Goal: Task Accomplishment & Management: Use online tool/utility

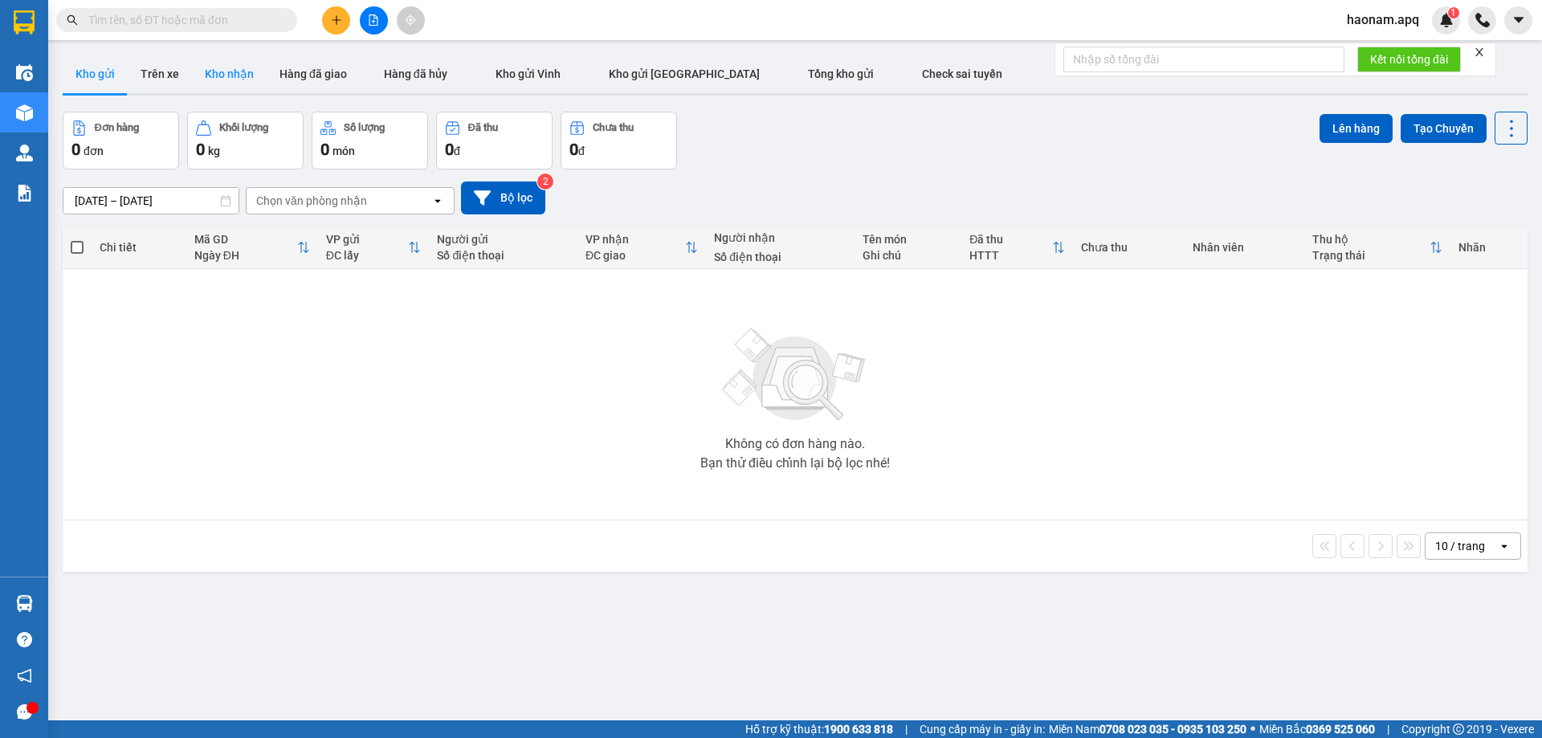
click at [222, 74] on button "Kho nhận" at bounding box center [229, 74] width 75 height 39
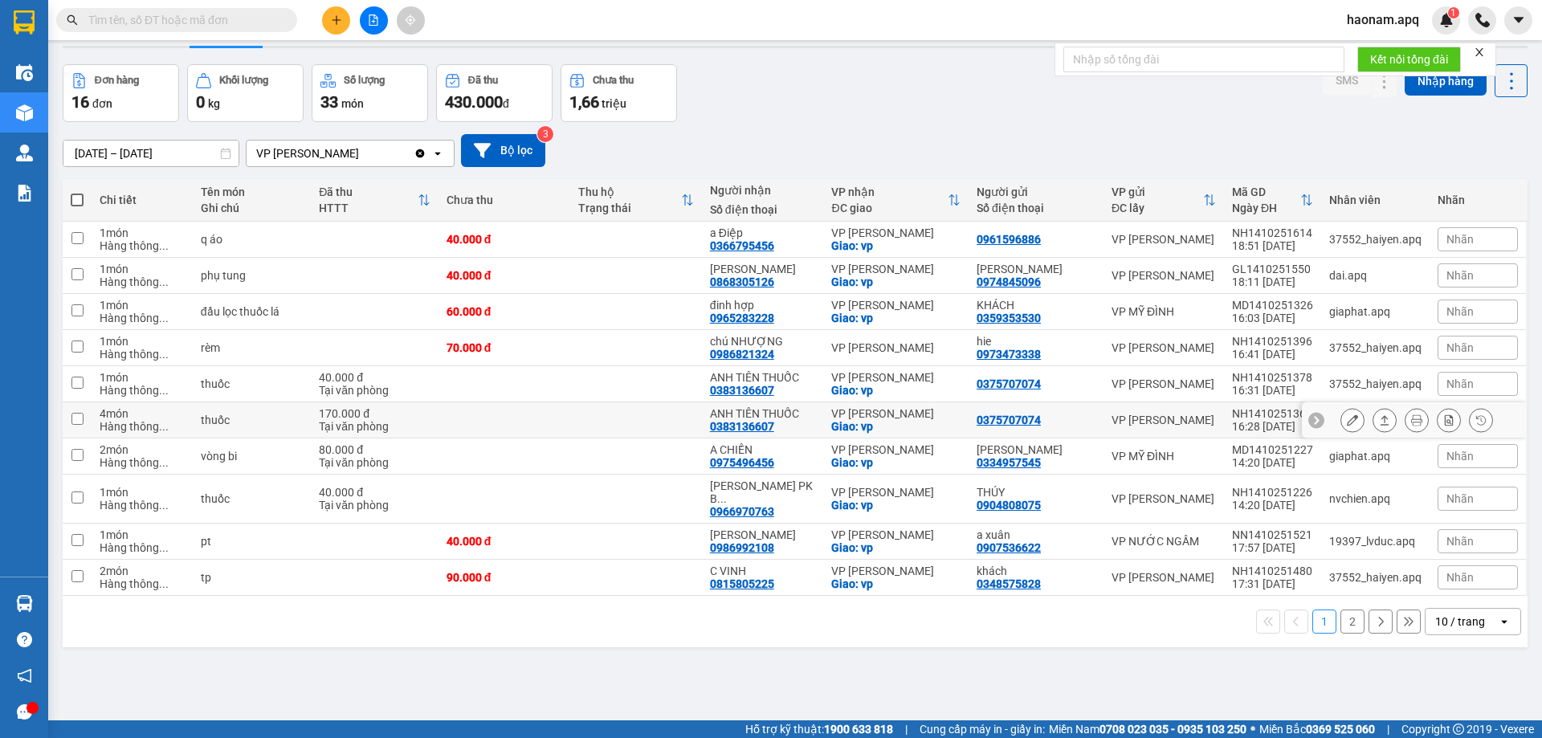
scroll to position [74, 0]
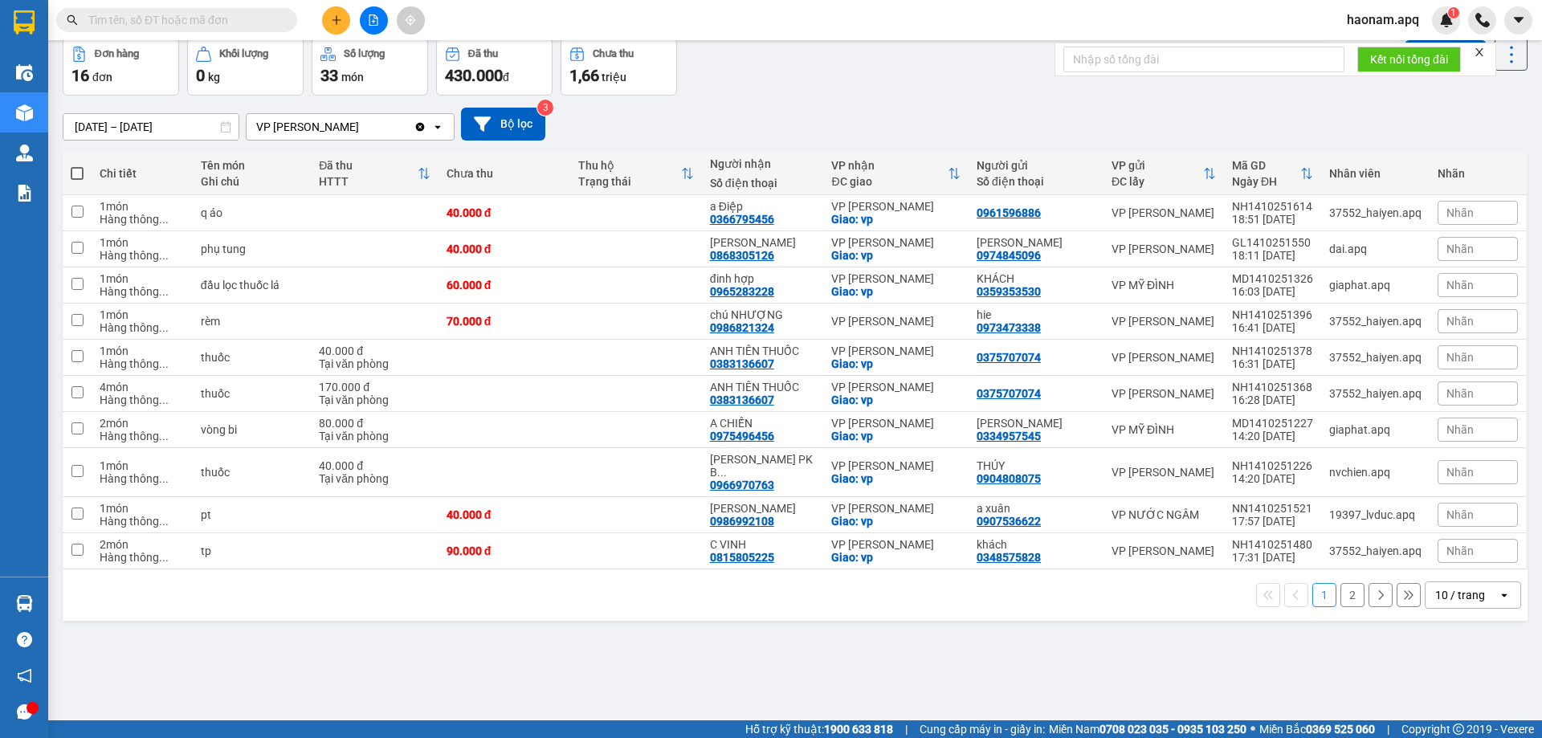
click at [1340, 583] on button "2" at bounding box center [1352, 595] width 24 height 24
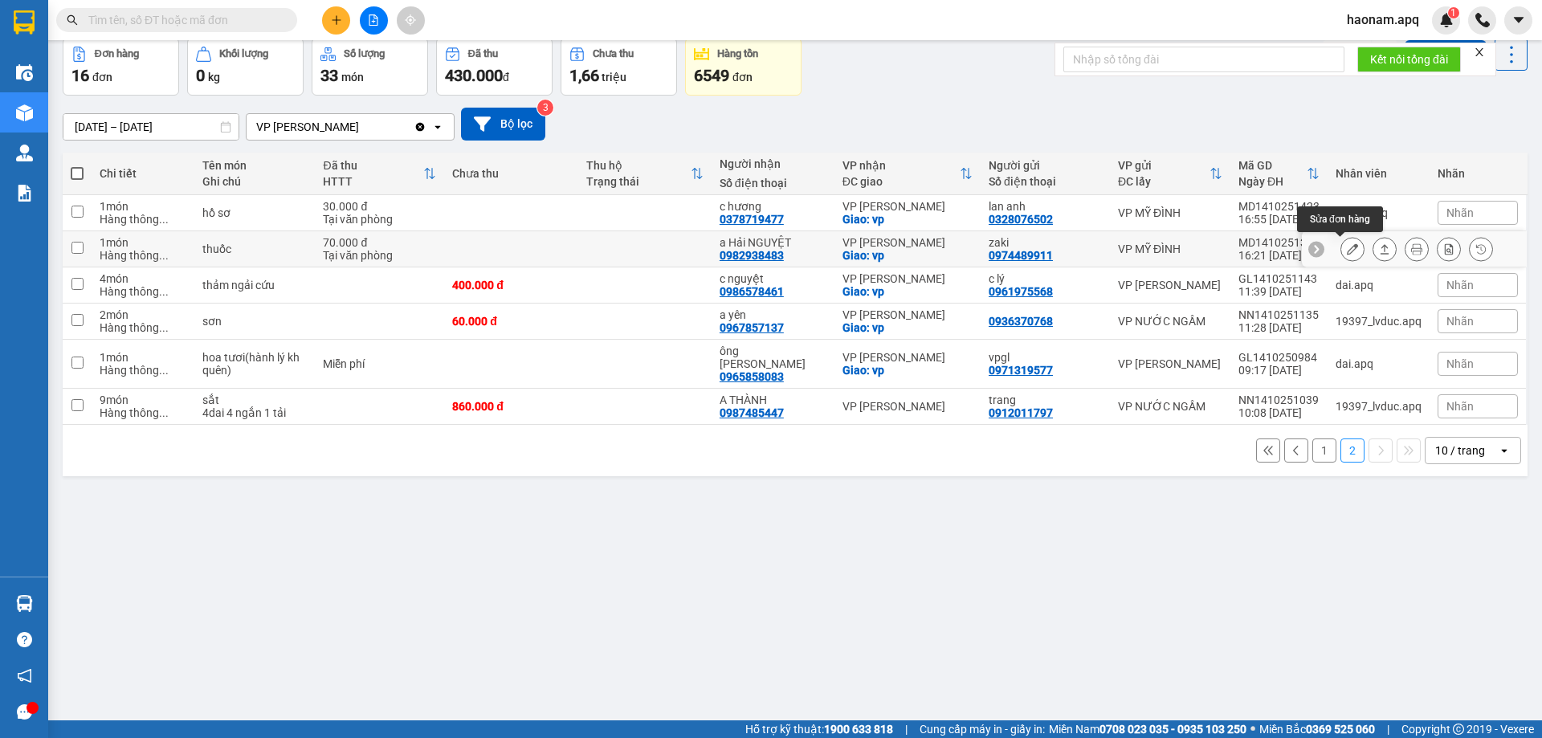
click at [1341, 251] on button at bounding box center [1352, 249] width 22 height 28
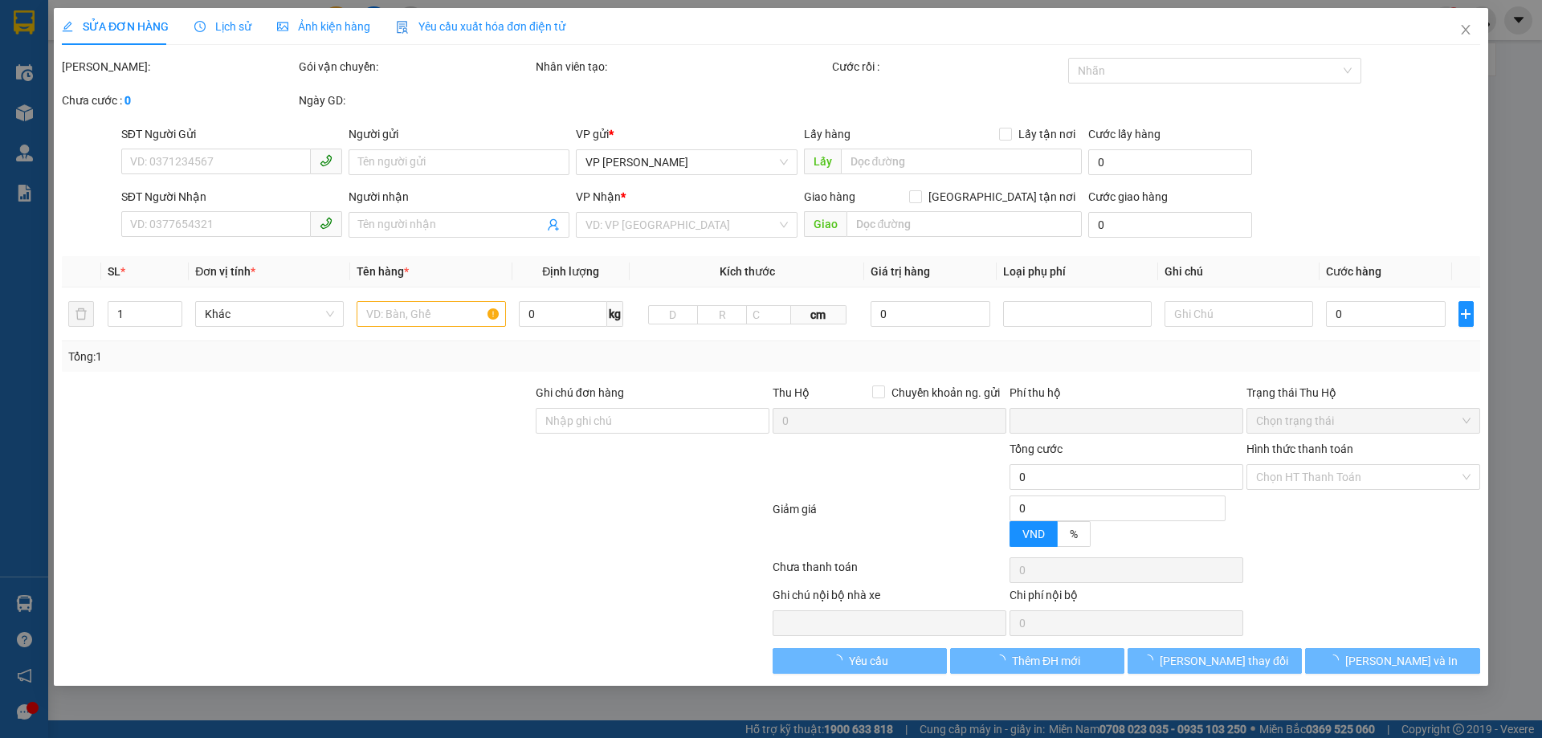
type input "0974489911"
type input "zaki"
type input "0982938483"
type input "a Hải NGUYỆT"
checkbox input "true"
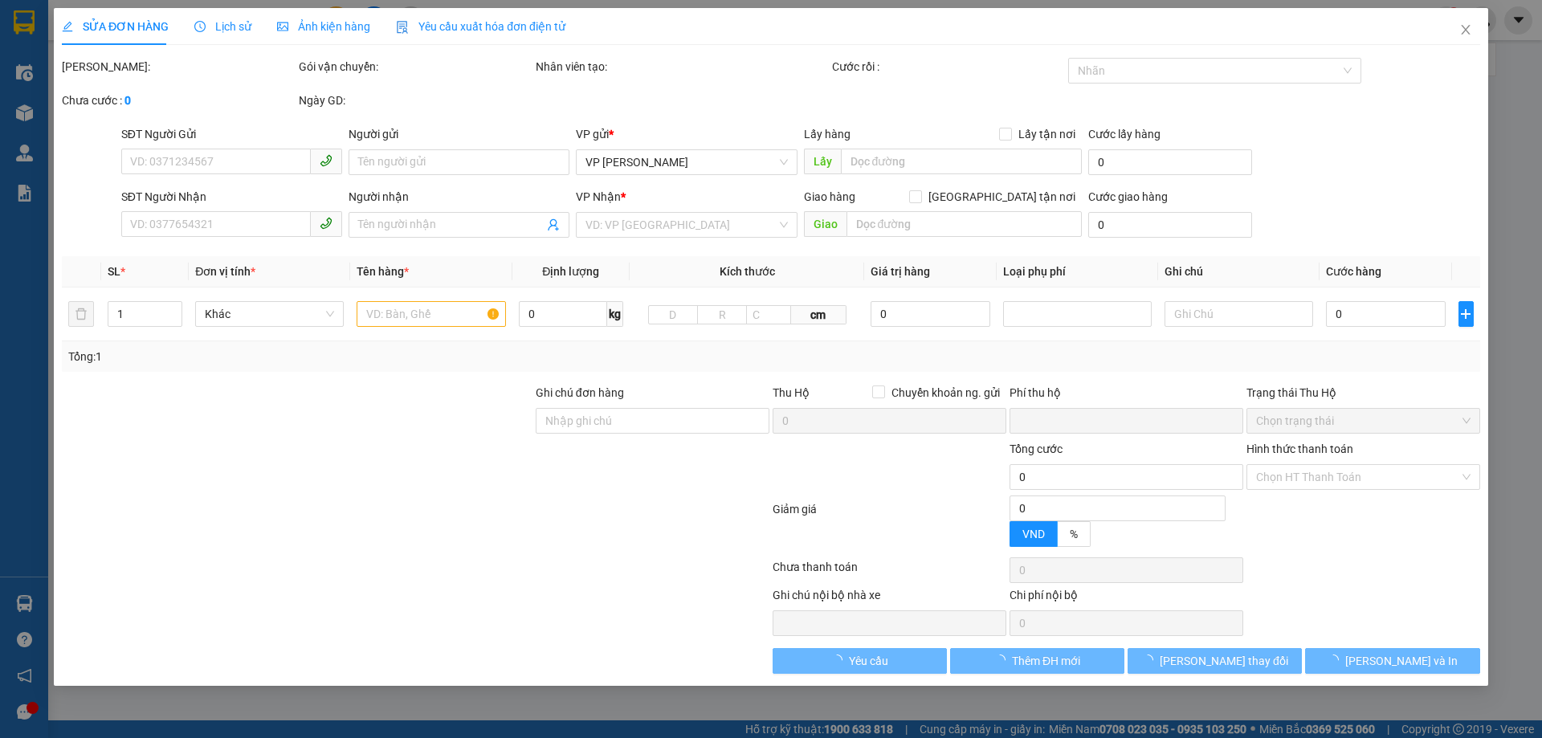
type input "vp"
type input "0"
type input "70.000"
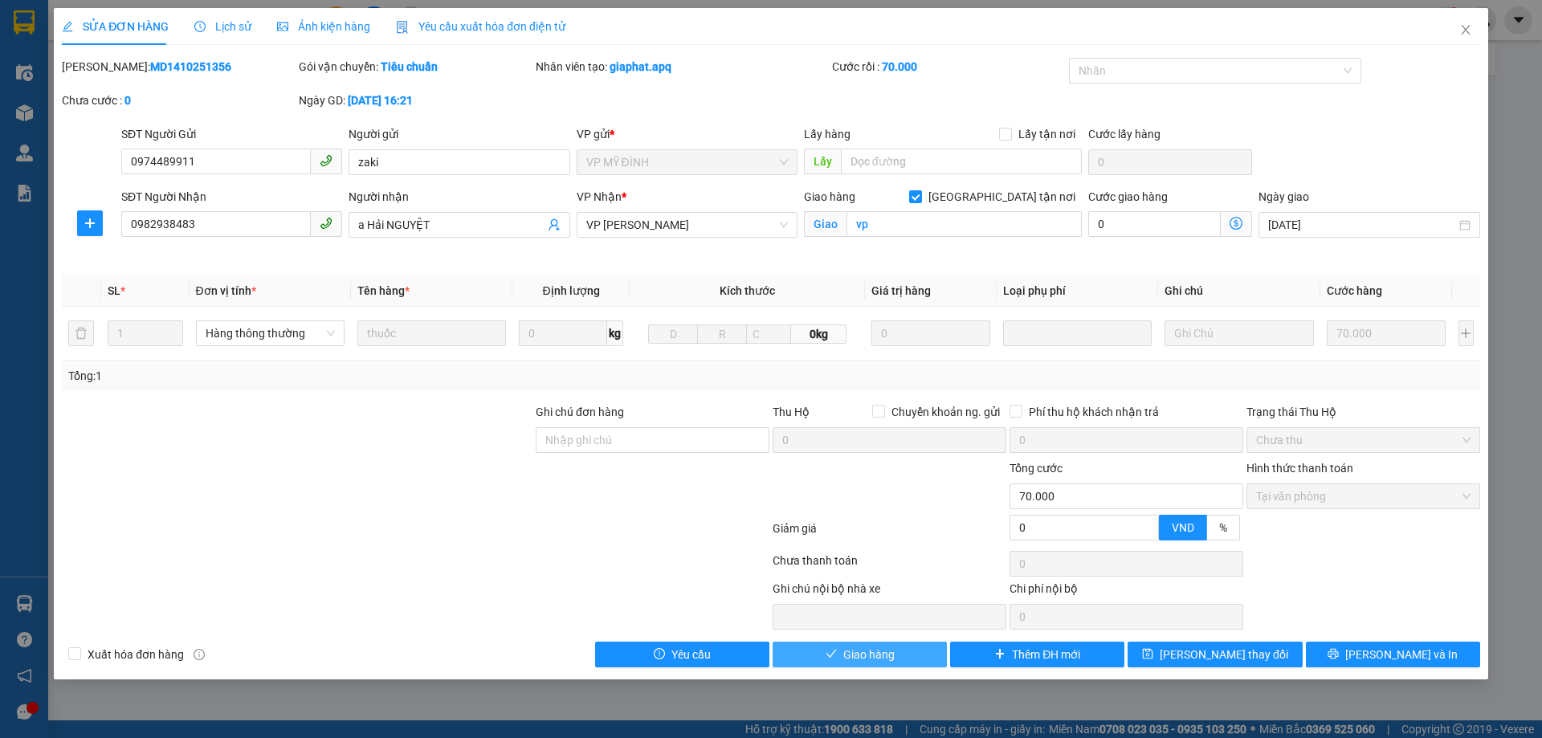
click at [851, 651] on span "Giao hàng" at bounding box center [868, 655] width 51 height 18
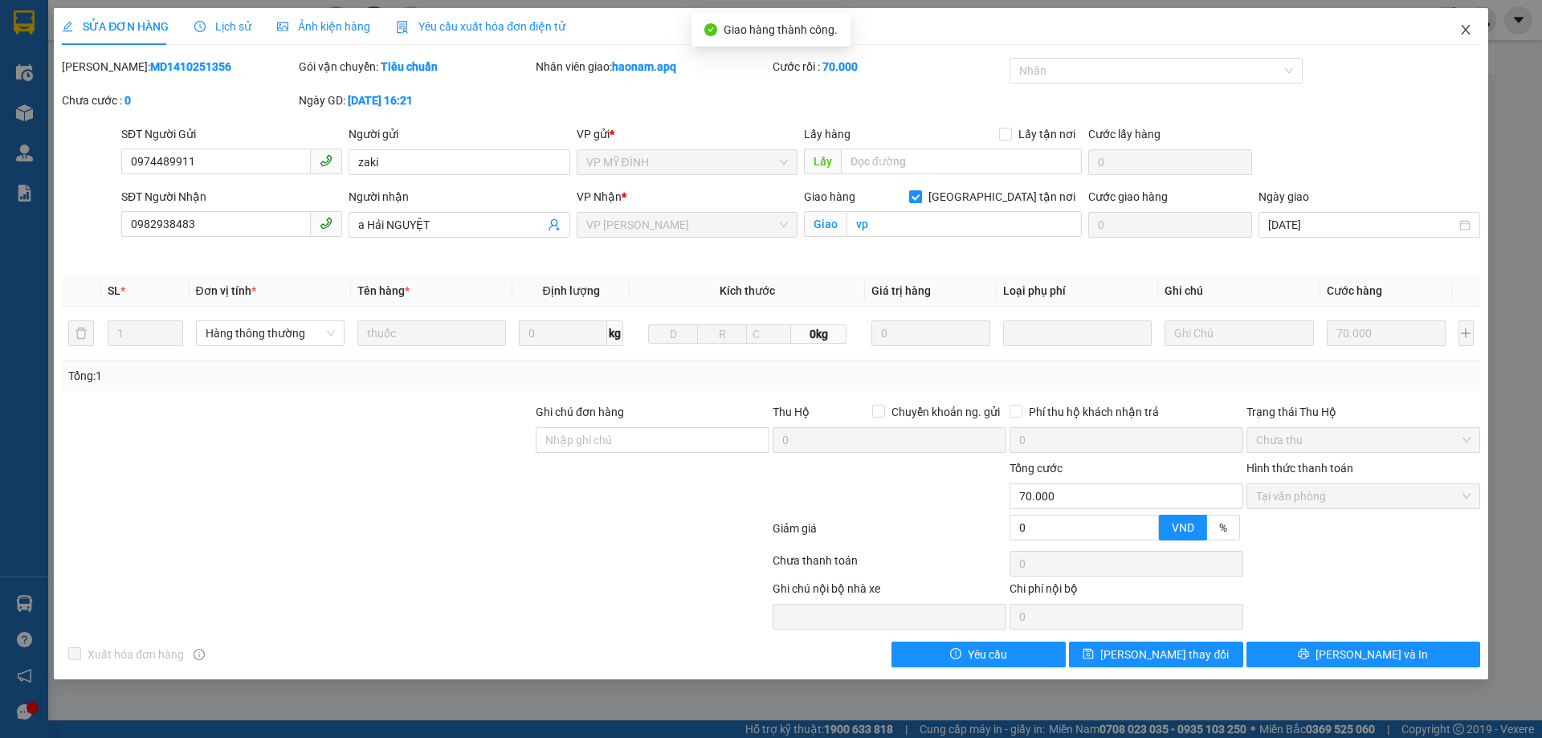
click at [1464, 25] on icon "close" at bounding box center [1465, 29] width 13 height 13
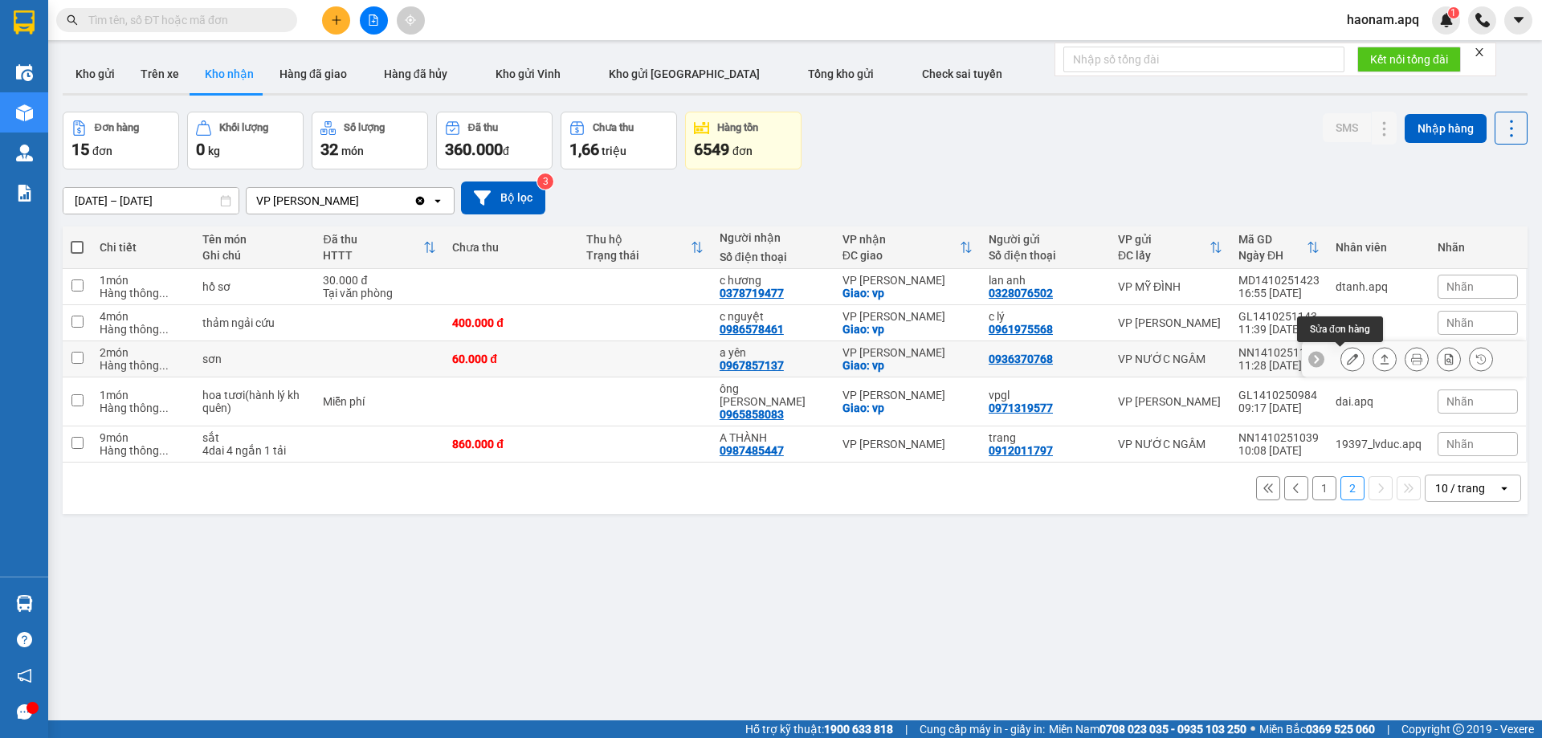
click at [1346, 356] on icon at bounding box center [1351, 358] width 11 height 11
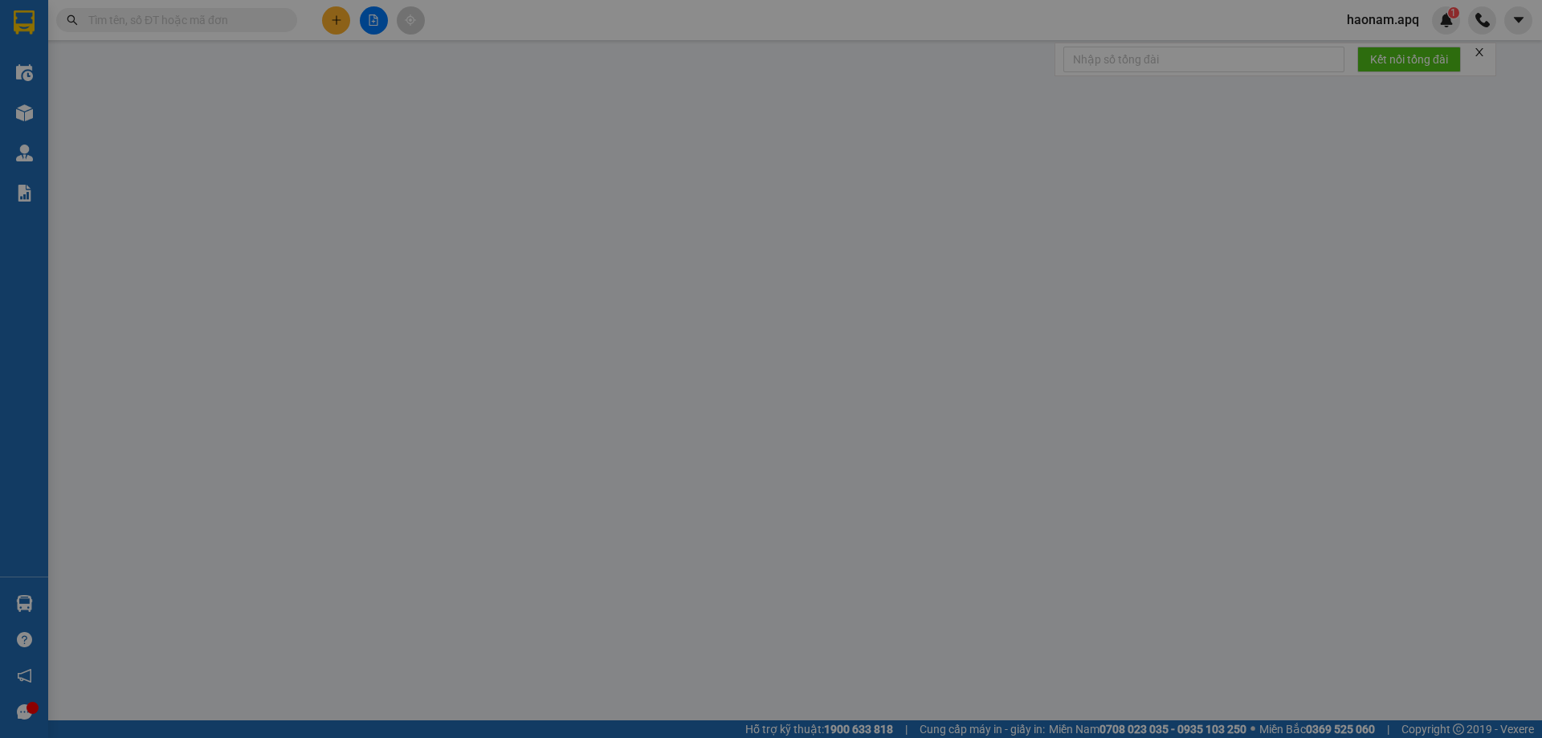
type input "0936370768"
type input "0967857137"
type input "a yên"
checkbox input "true"
type input "vp"
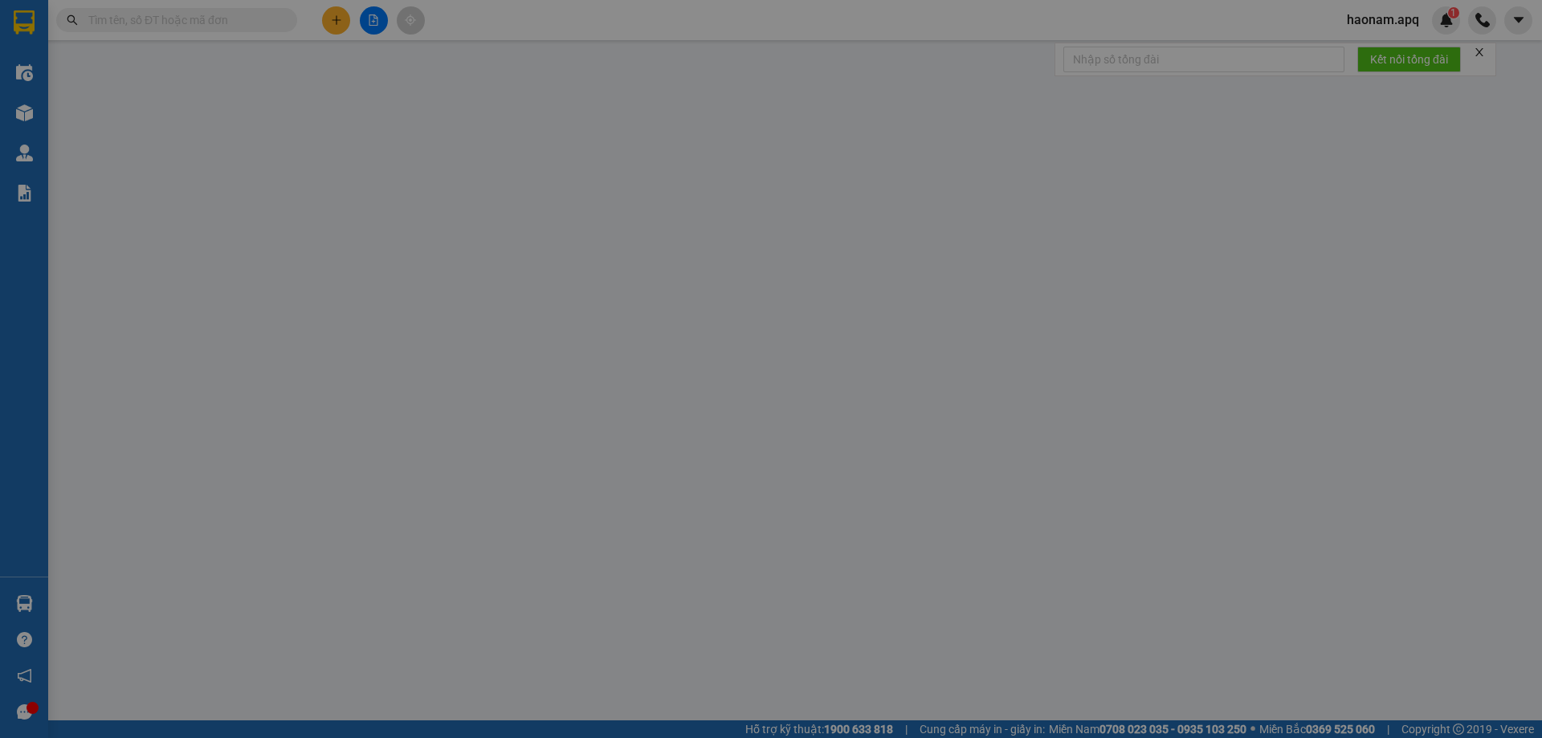
type input "0"
type input "60.000"
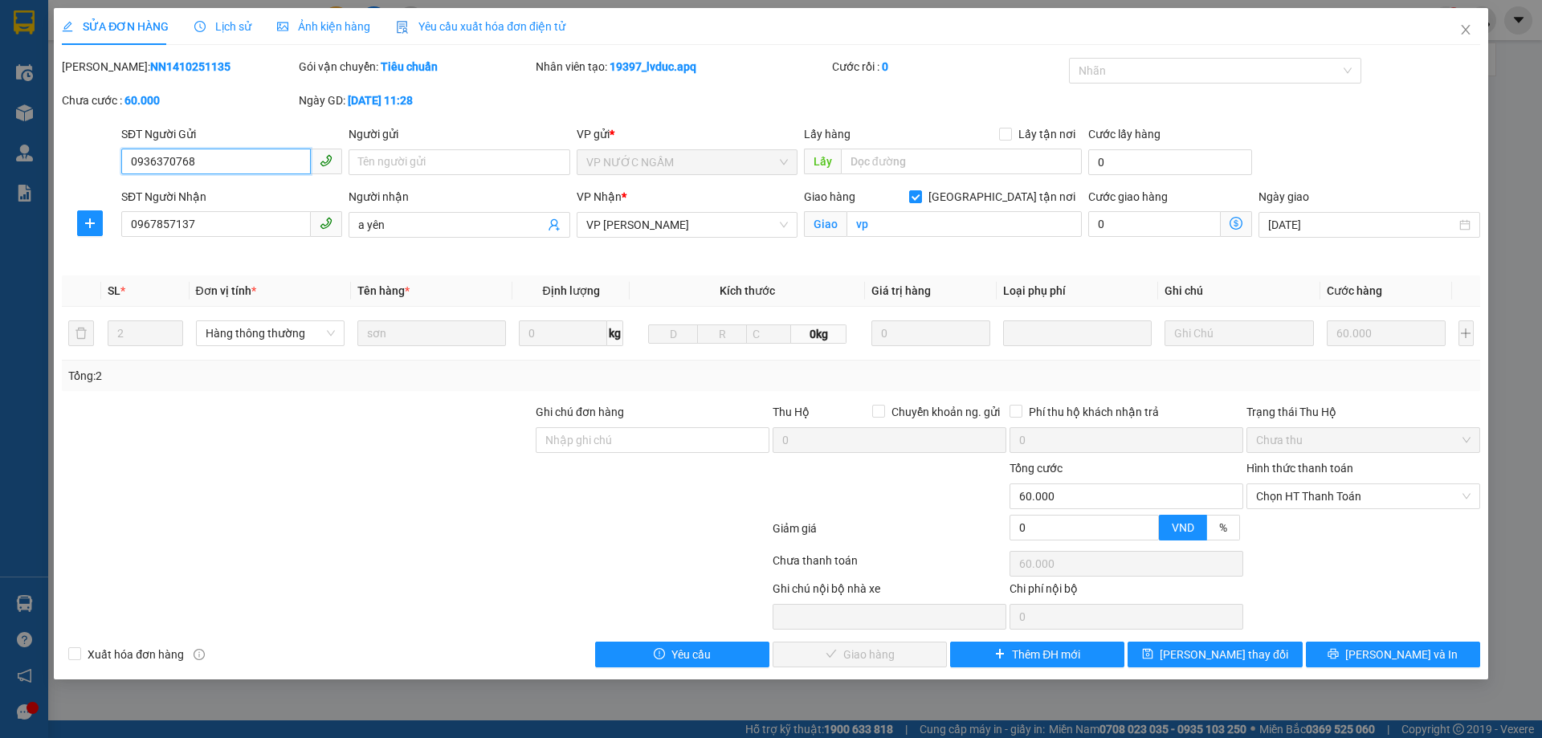
drag, startPoint x: 1350, startPoint y: 500, endPoint x: 1345, endPoint y: 511, distance: 12.2
click at [1349, 500] on span "Chọn HT Thanh Toán" at bounding box center [1363, 496] width 214 height 24
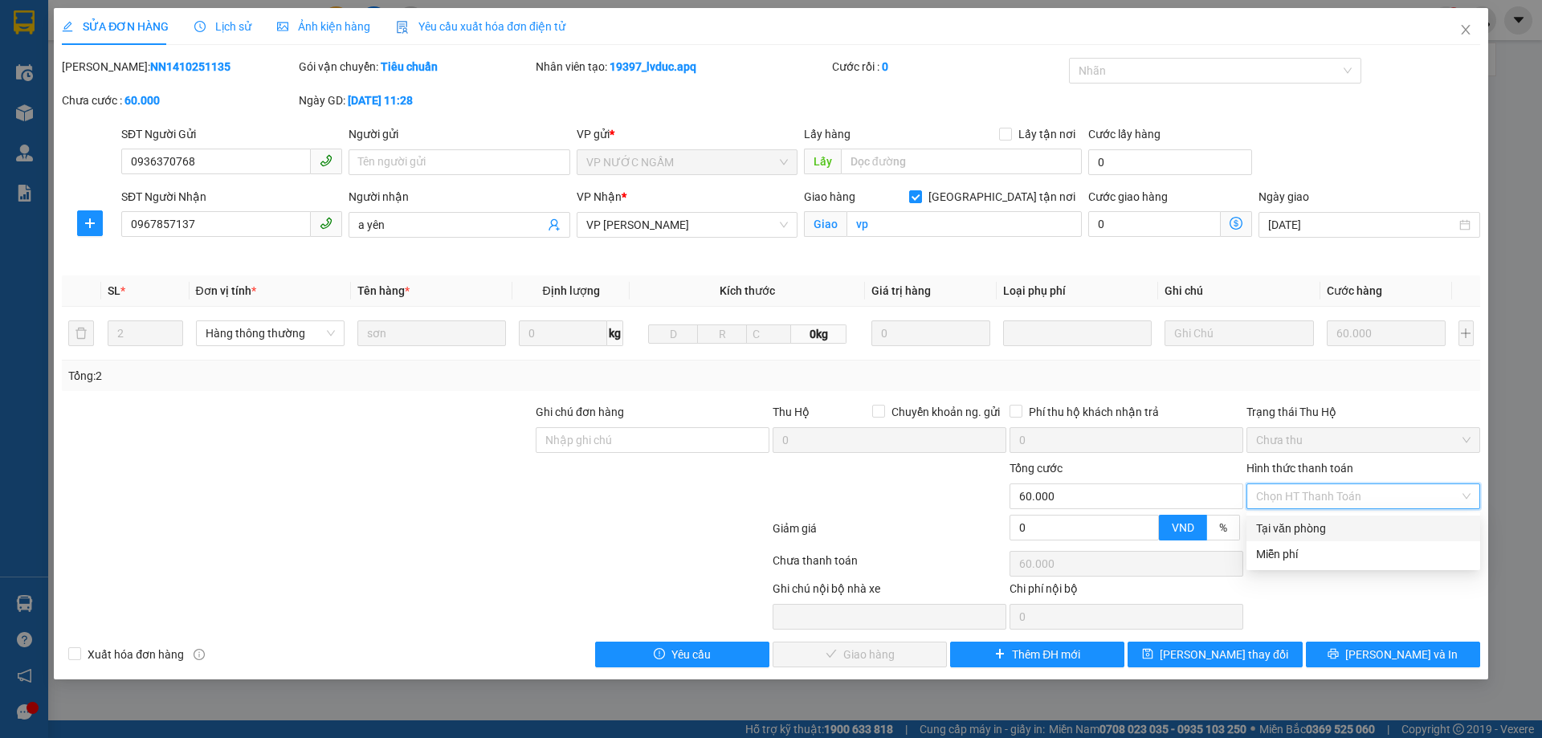
click at [1335, 528] on div "Tại văn phòng" at bounding box center [1363, 528] width 214 height 18
type input "0"
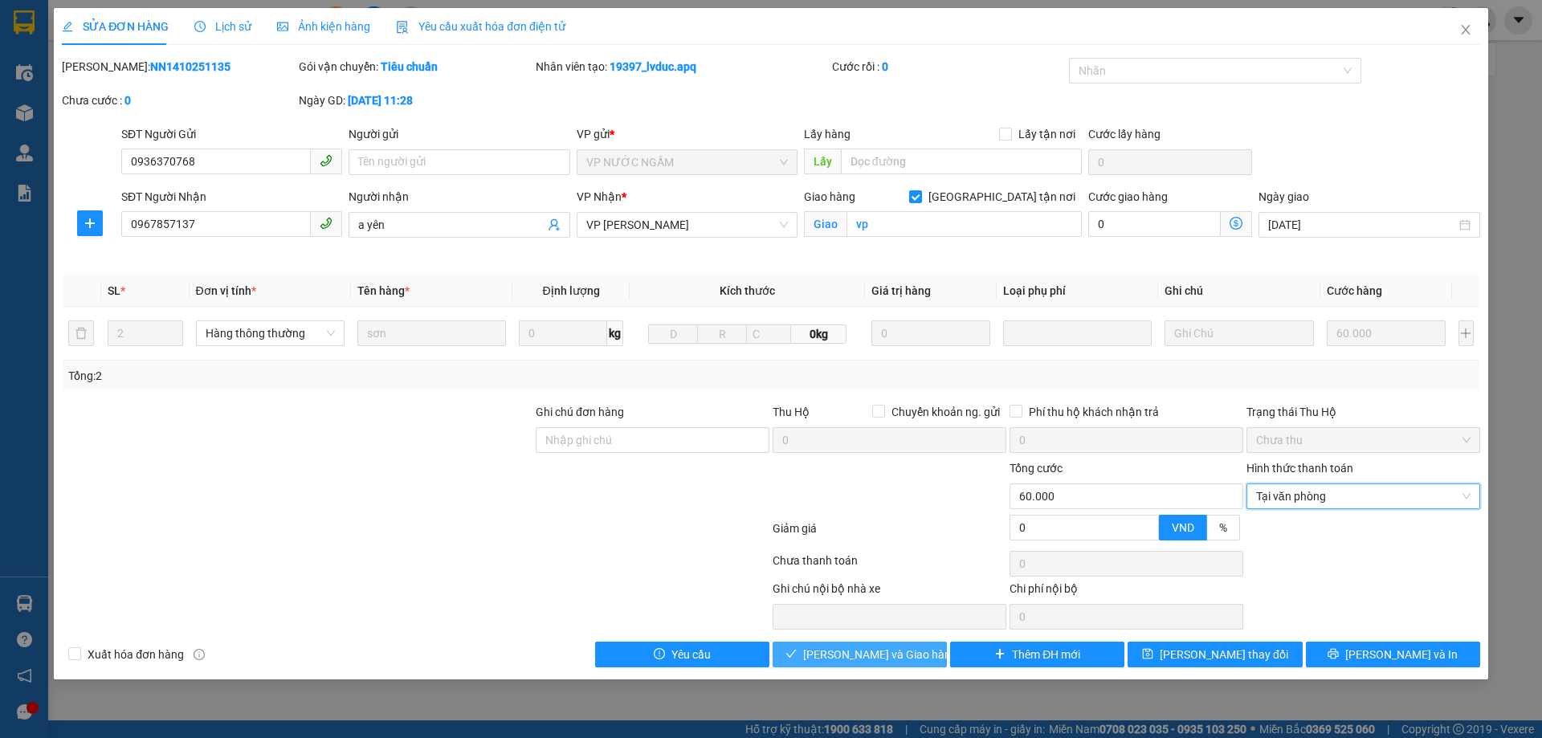
drag, startPoint x: 854, startPoint y: 664, endPoint x: 895, endPoint y: 629, distance: 54.1
click at [853, 664] on button "Lưu và Giao hàng" at bounding box center [859, 655] width 174 height 26
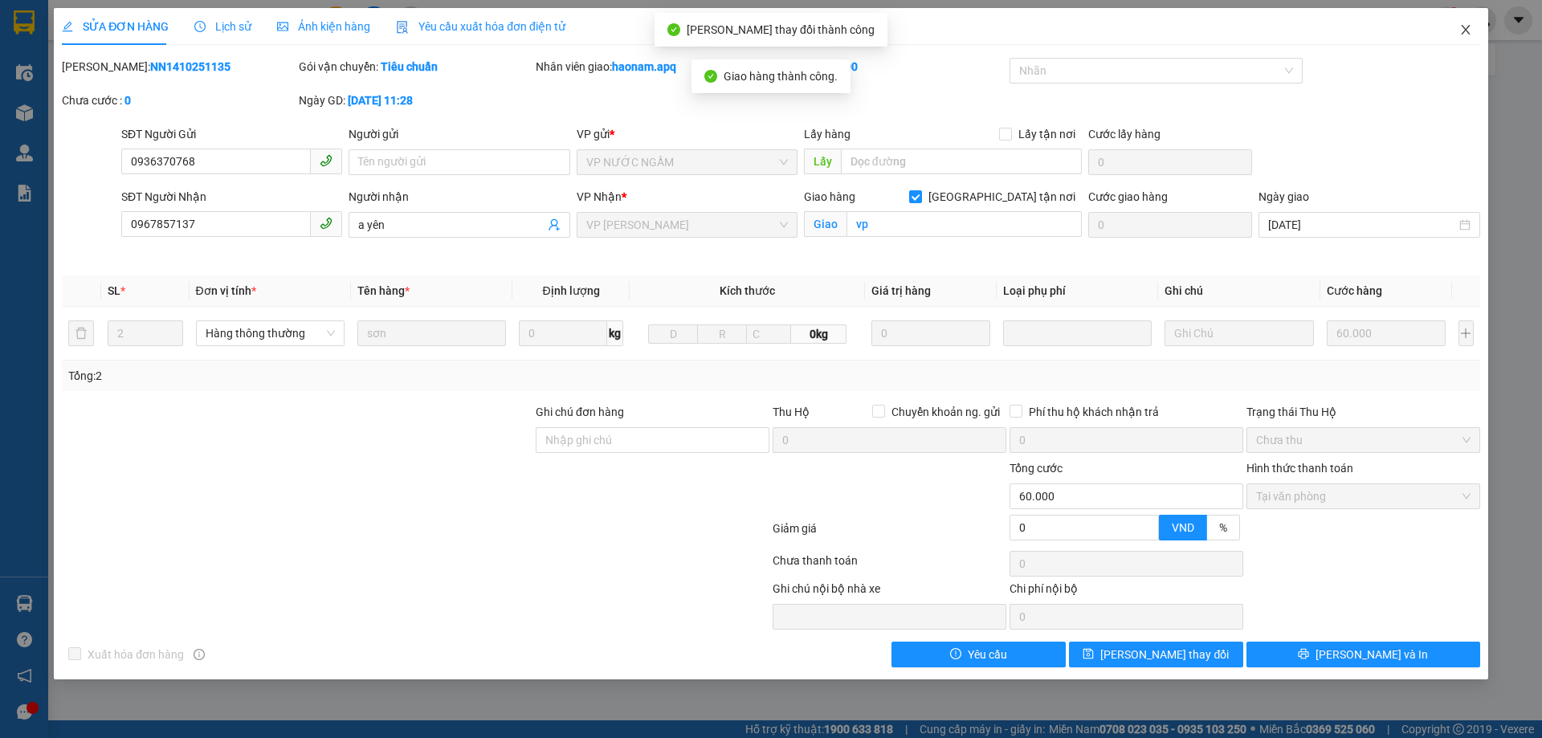
click at [1465, 30] on icon "close" at bounding box center [1464, 30] width 9 height 10
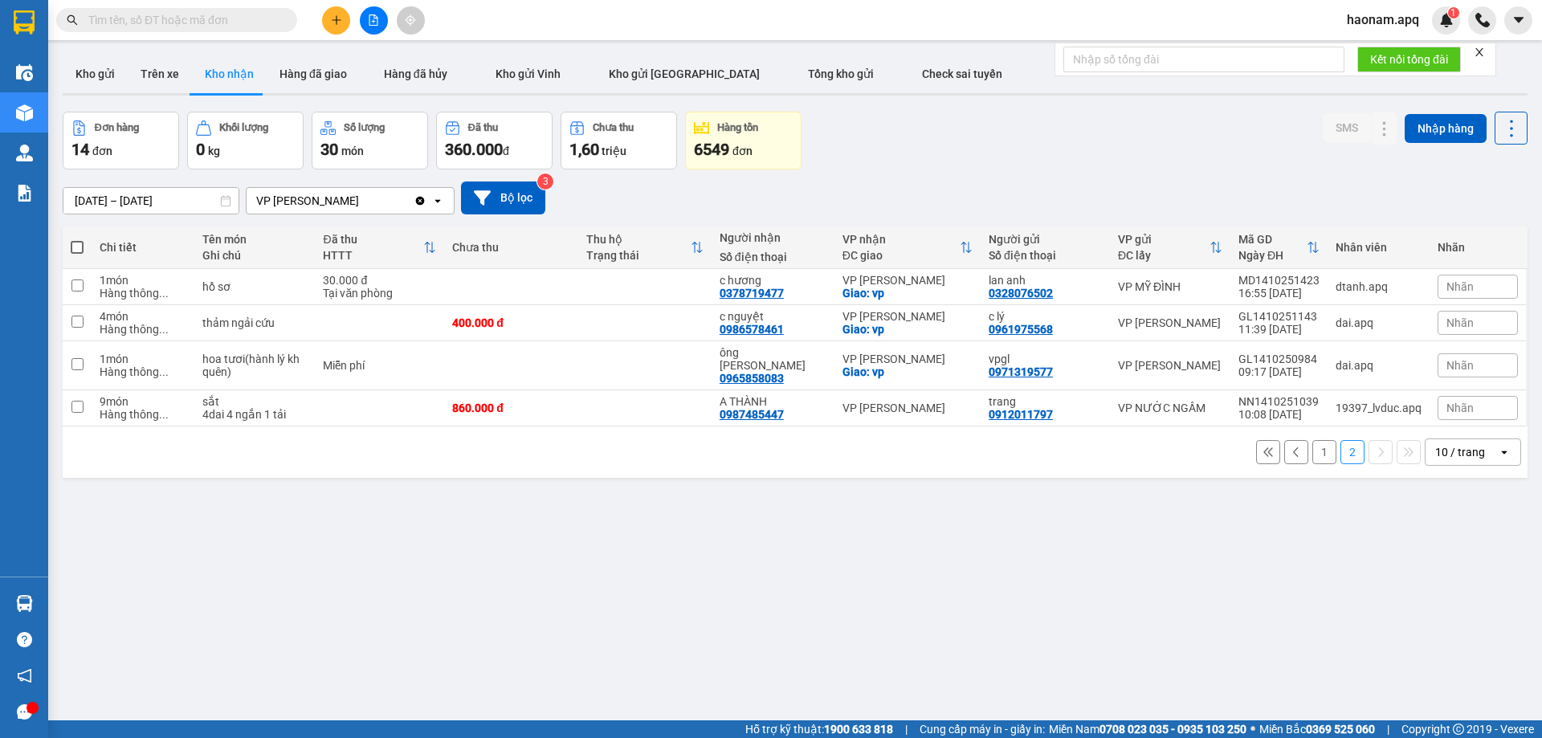
click at [1322, 444] on button "1" at bounding box center [1324, 452] width 24 height 24
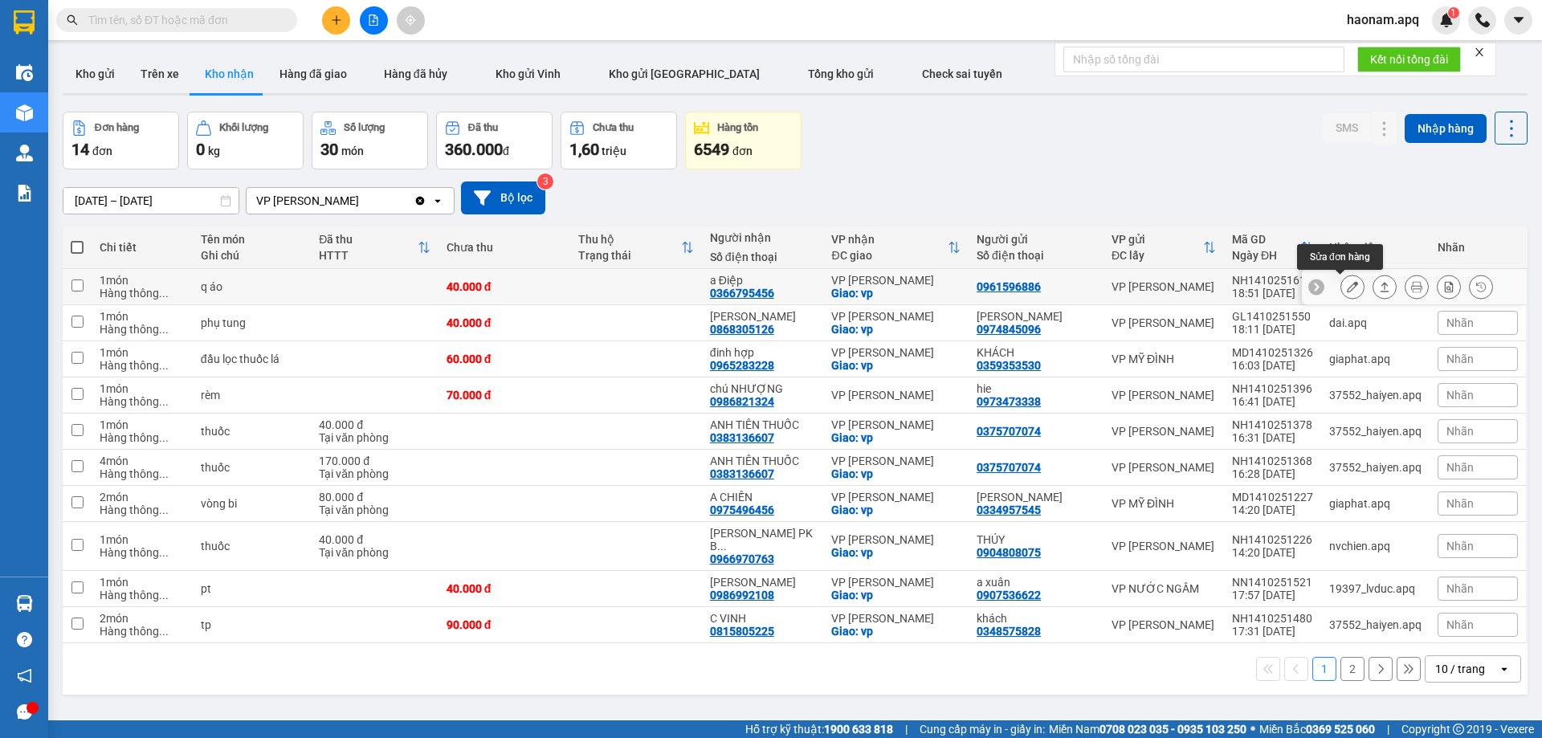
click at [1341, 291] on button at bounding box center [1352, 287] width 22 height 28
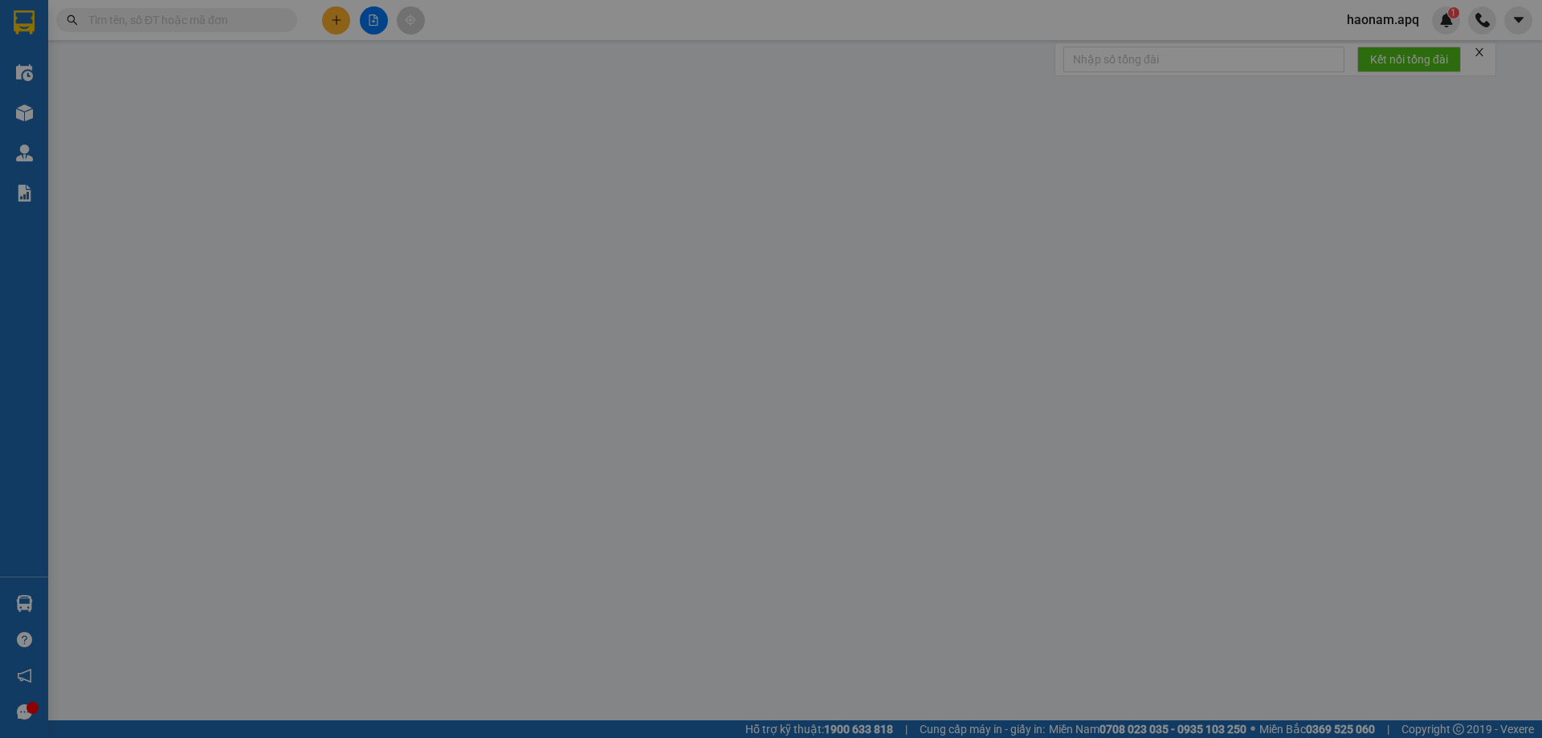
type input "0961596886"
type input "0366795456"
type input "a Điệp"
checkbox input "true"
type input "vp"
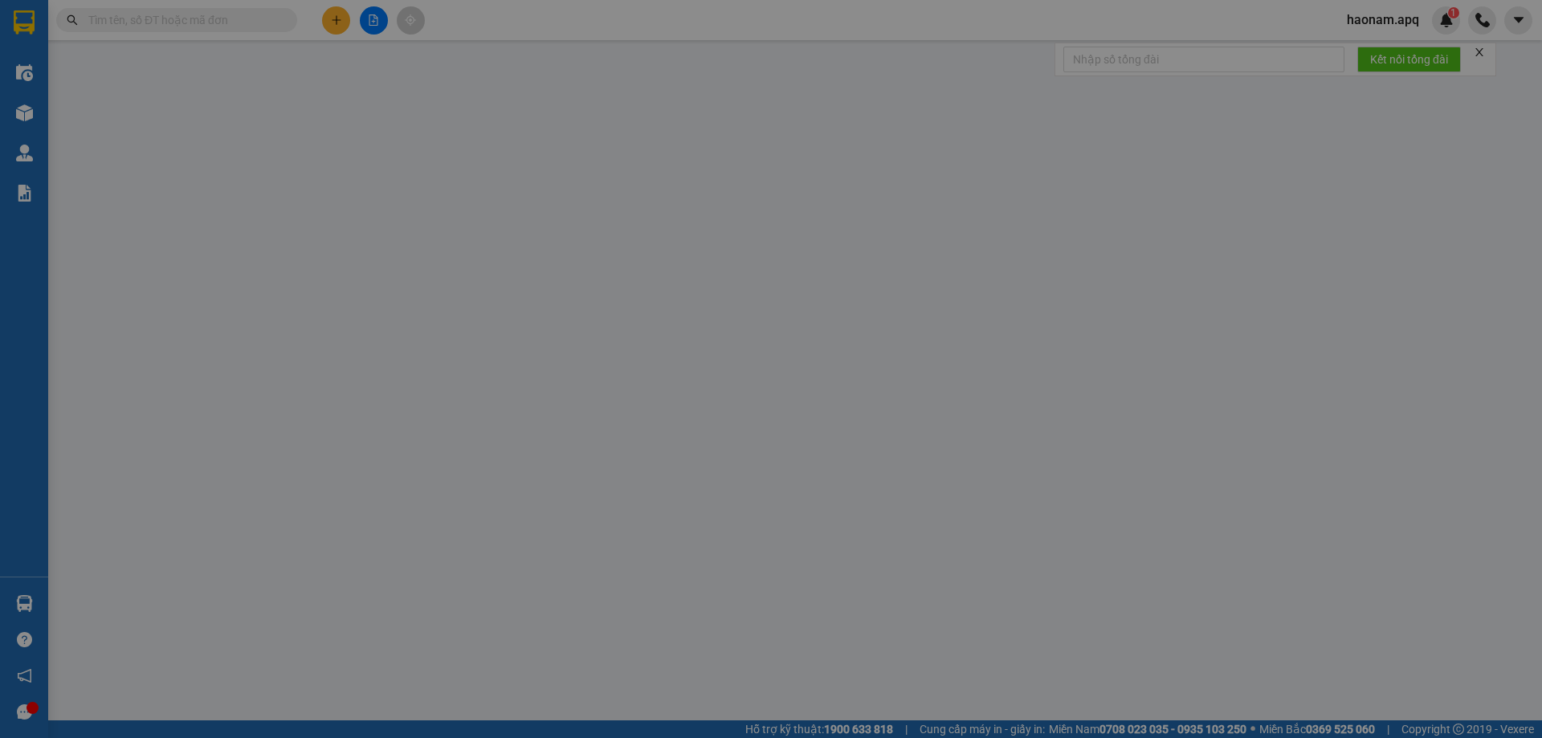
type input "0"
type input "40.000"
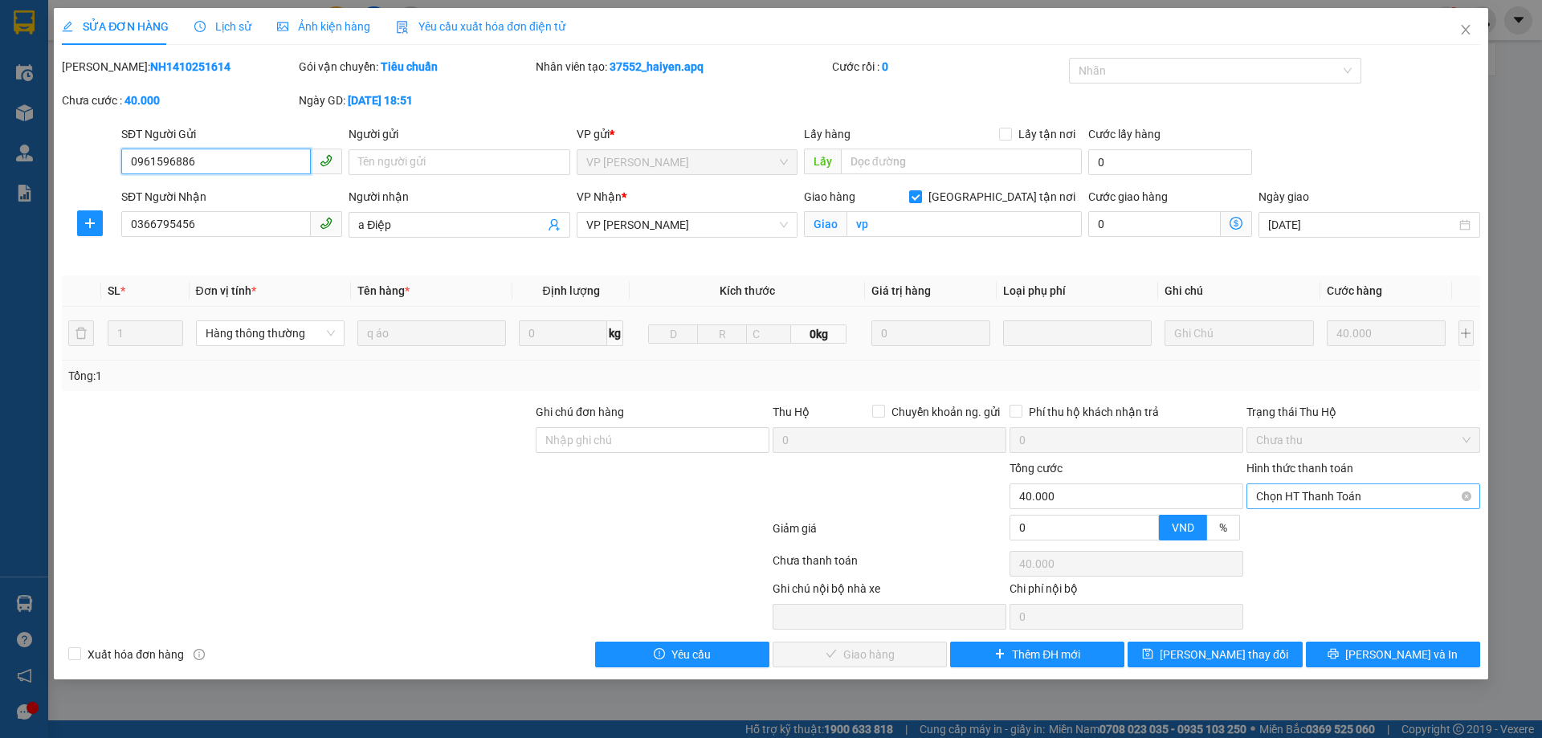
drag, startPoint x: 1348, startPoint y: 499, endPoint x: 1348, endPoint y: 508, distance: 8.8
click at [1348, 502] on span "Chọn HT Thanh Toán" at bounding box center [1363, 496] width 214 height 24
click at [1322, 536] on div "Tại văn phòng" at bounding box center [1363, 528] width 214 height 18
type input "0"
drag, startPoint x: 861, startPoint y: 652, endPoint x: 878, endPoint y: 632, distance: 26.2
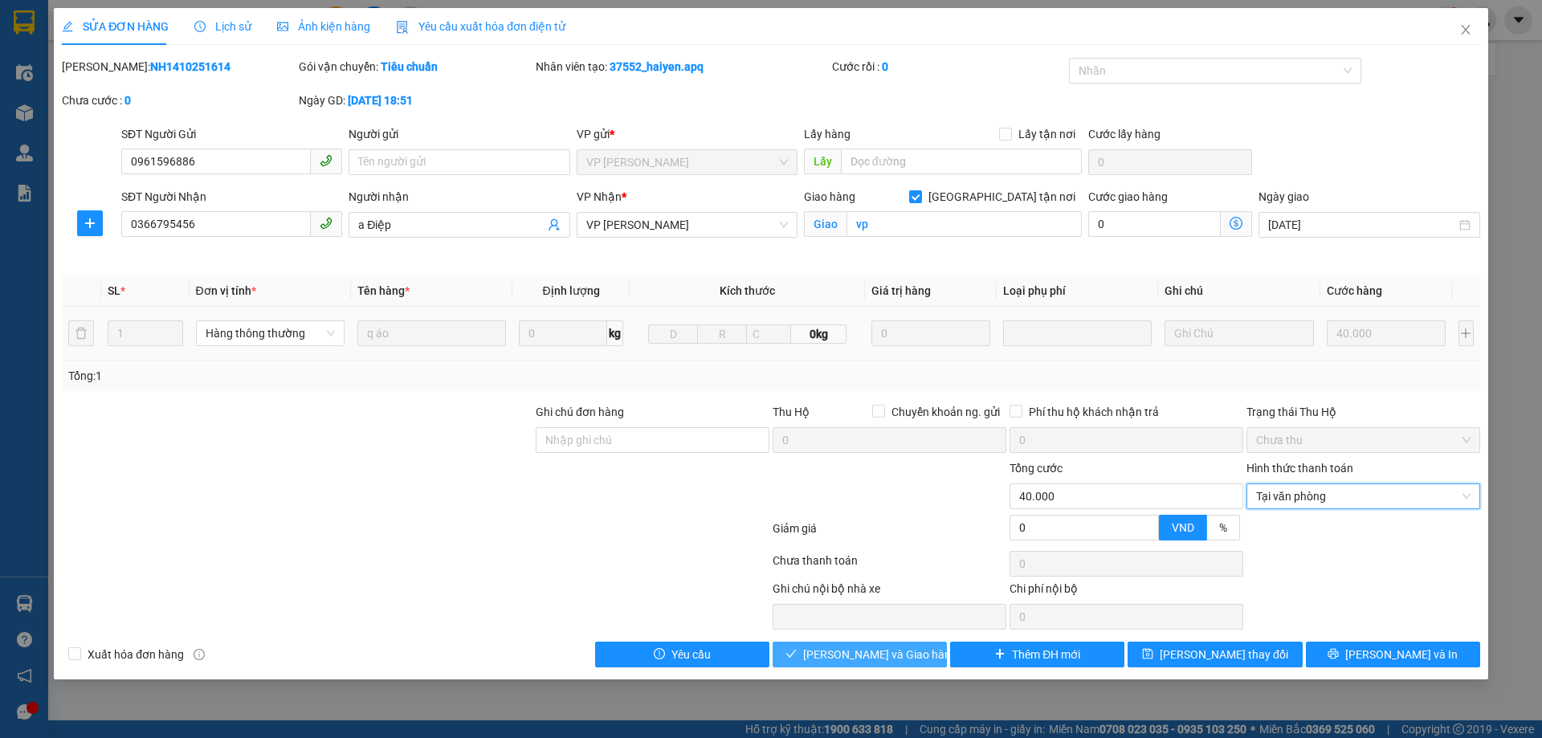
click at [860, 652] on span "Lưu và Giao hàng" at bounding box center [880, 655] width 154 height 18
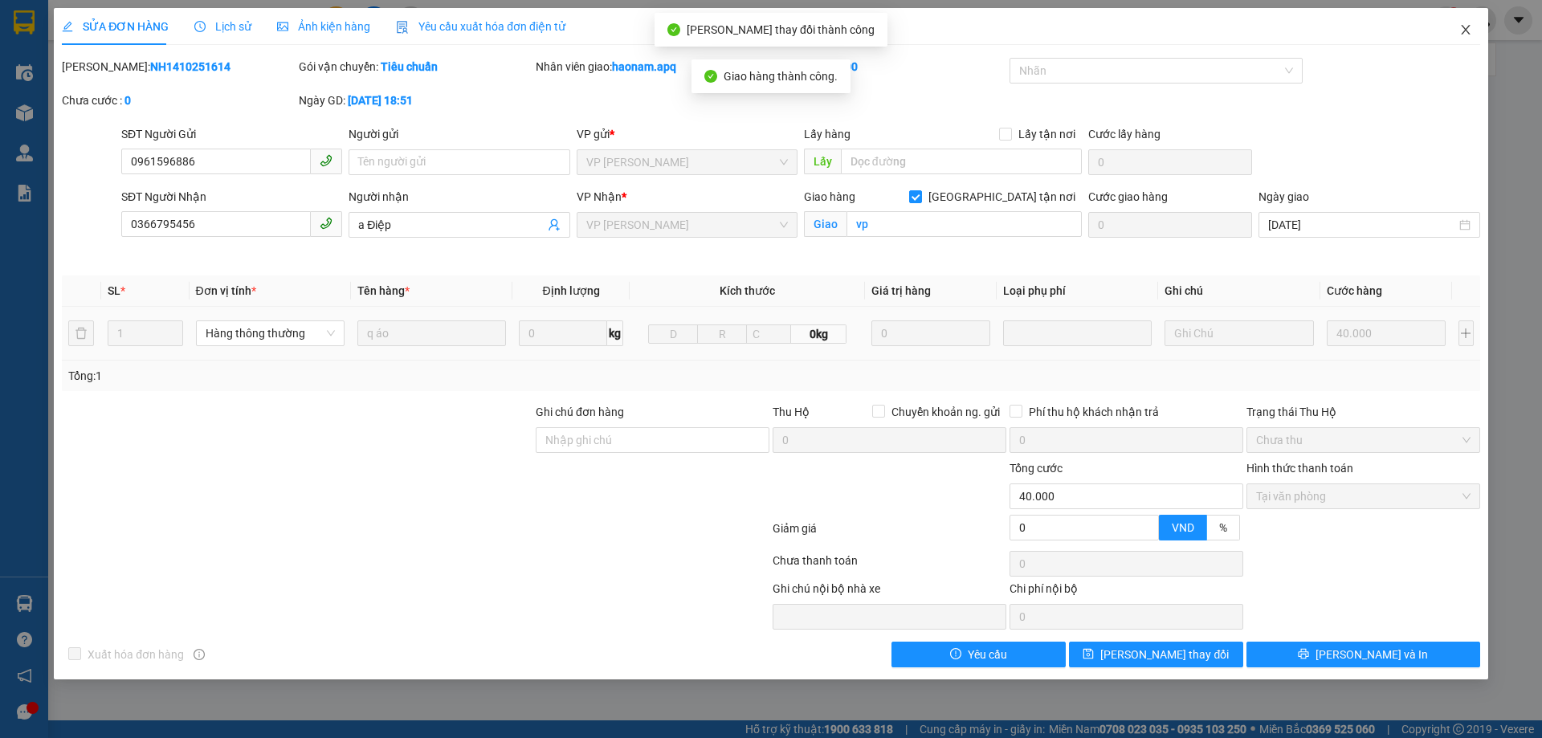
click at [1467, 35] on icon "close" at bounding box center [1465, 29] width 13 height 13
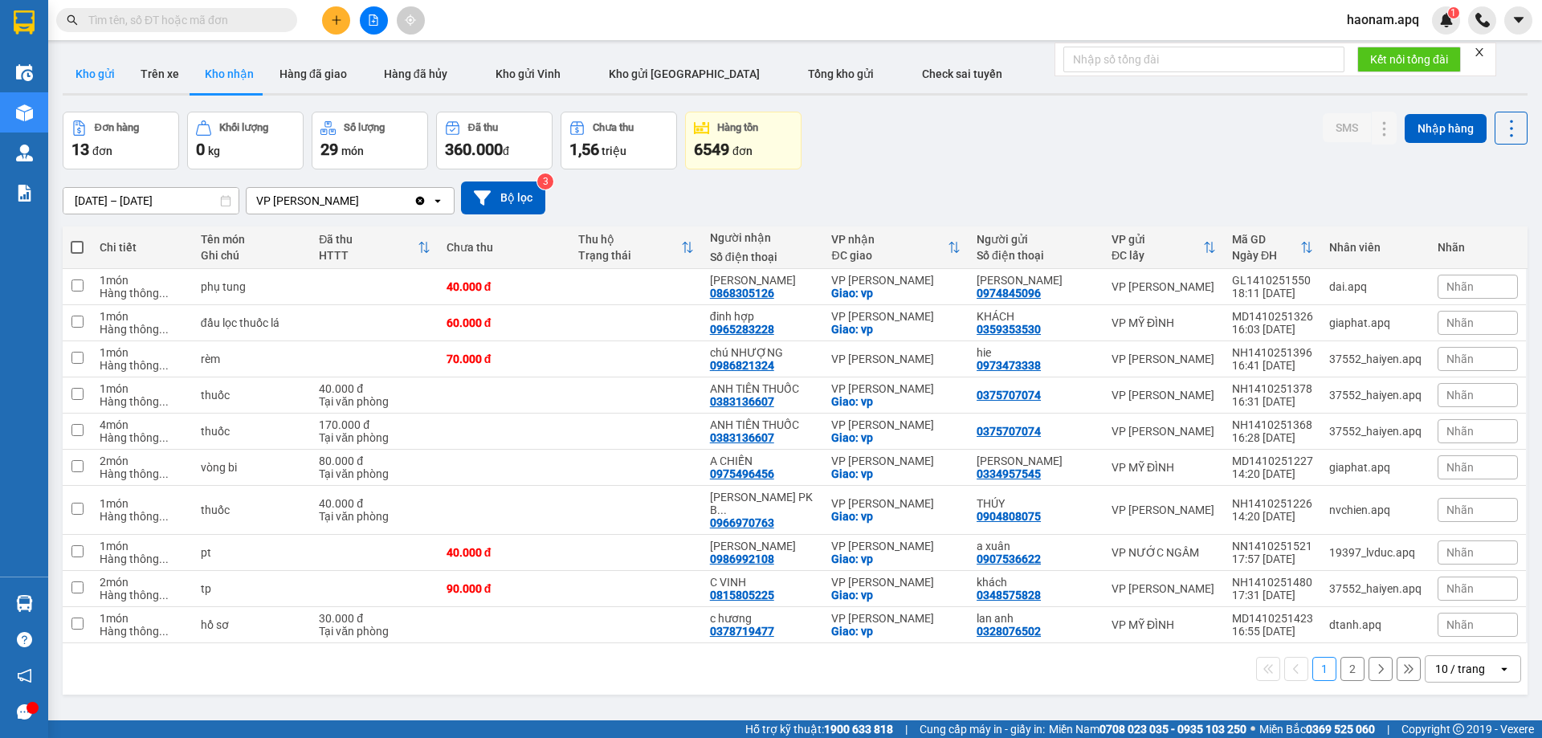
click at [98, 63] on button "Kho gửi" at bounding box center [95, 74] width 65 height 39
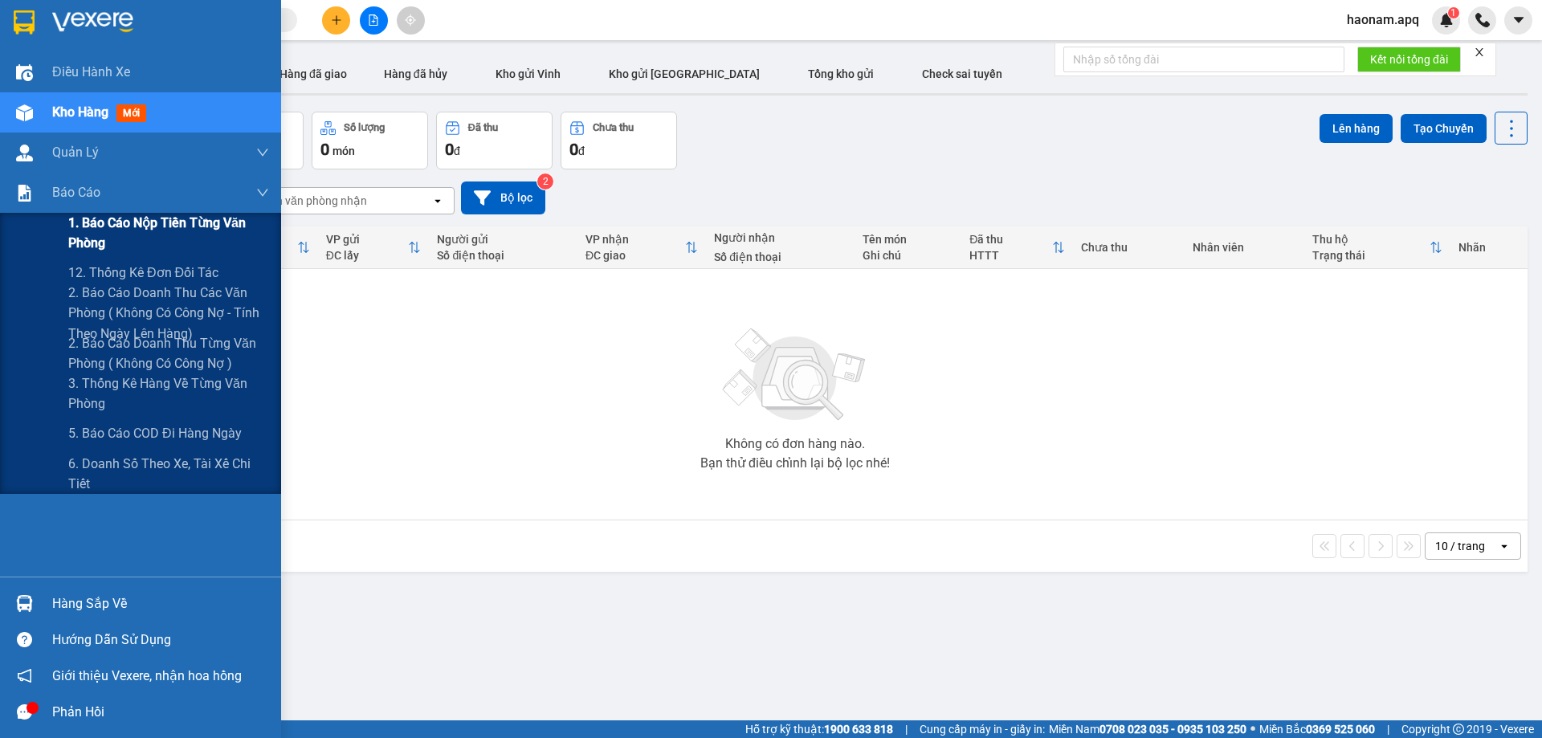
drag, startPoint x: 187, startPoint y: 222, endPoint x: 250, endPoint y: 247, distance: 67.4
click at [188, 222] on span "1. Báo cáo nộp tiền từng văn phòng" at bounding box center [168, 233] width 201 height 40
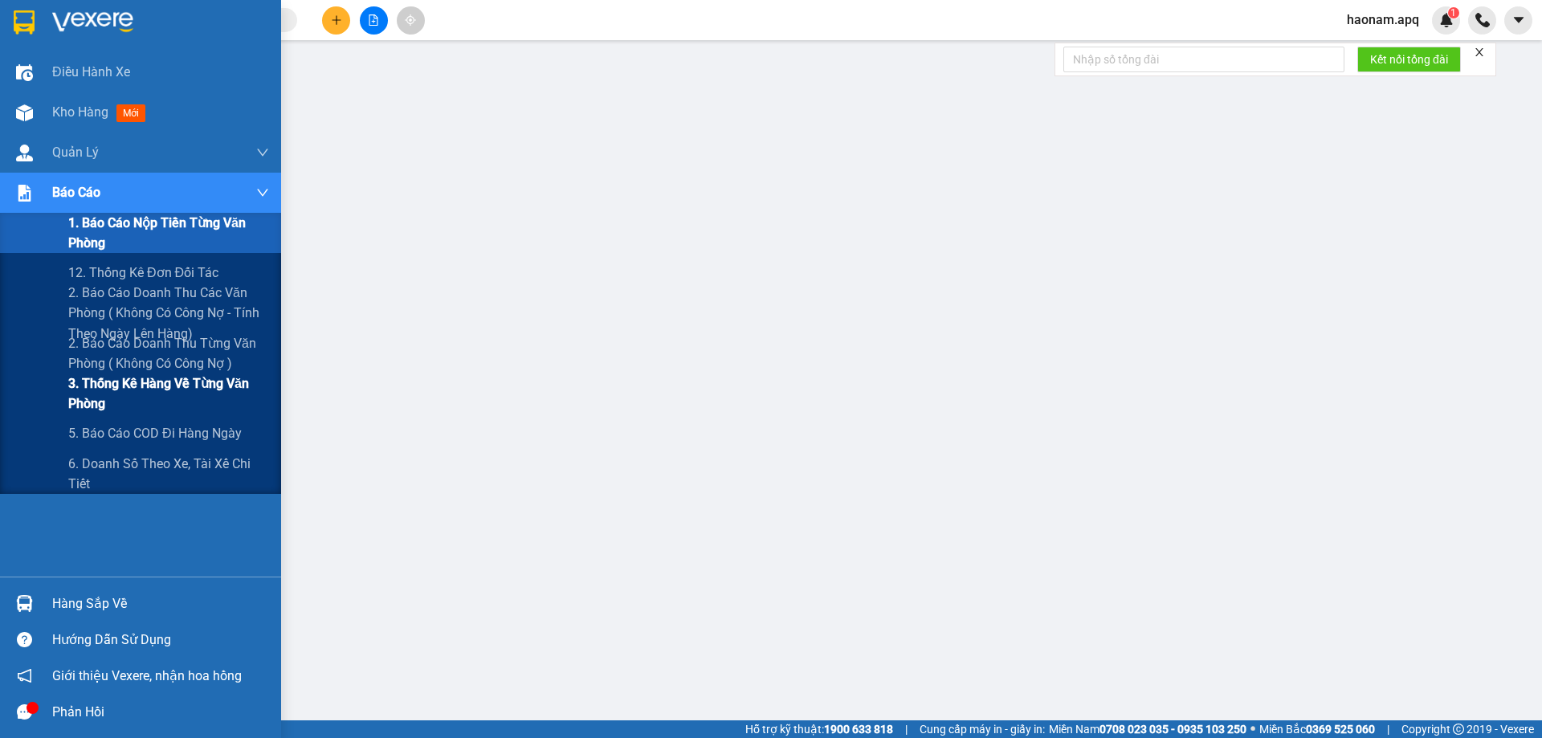
click at [209, 380] on span "3. Thống kê hàng về từng văn phòng" at bounding box center [168, 393] width 201 height 40
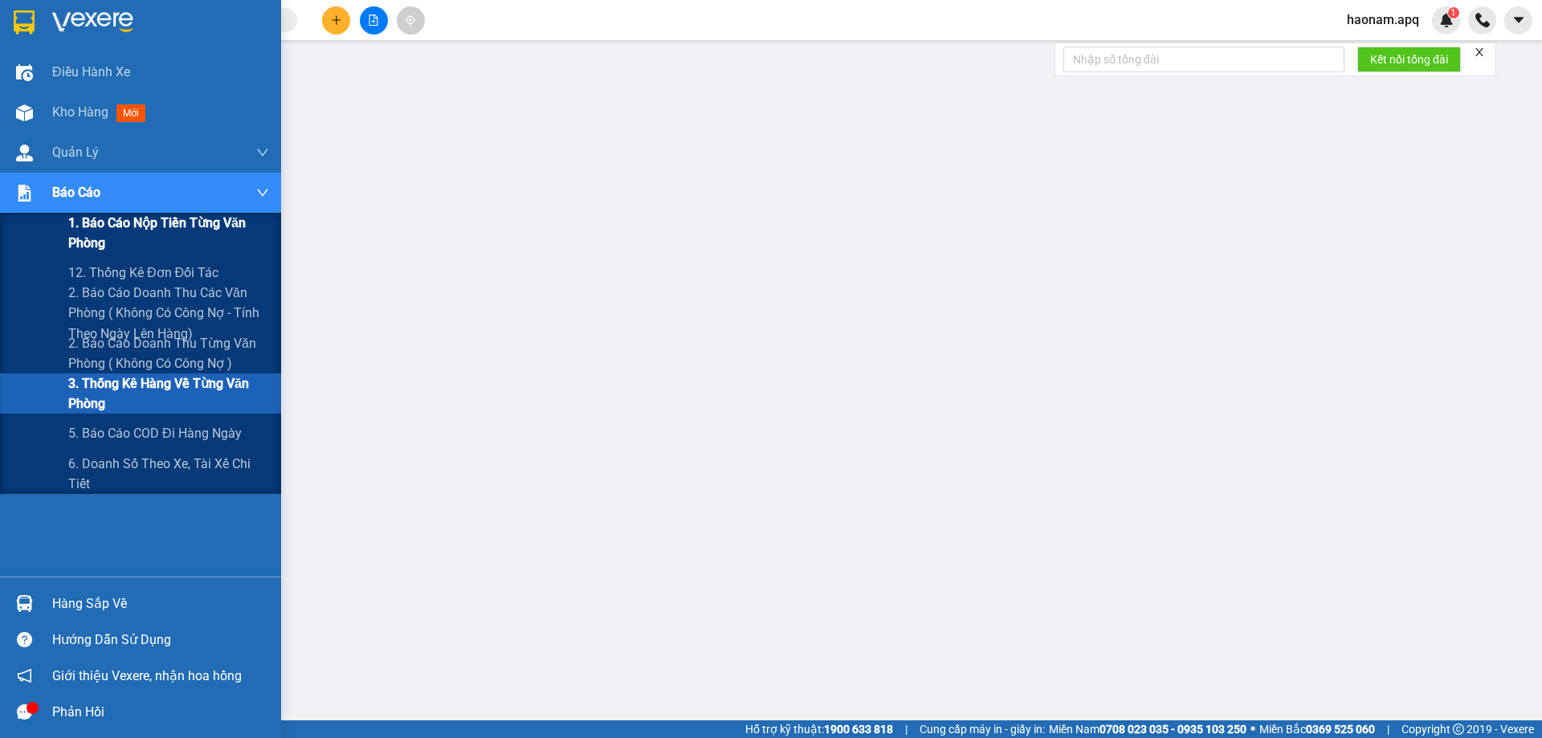
click at [168, 226] on span "1. Báo cáo nộp tiền từng văn phòng" at bounding box center [168, 233] width 201 height 40
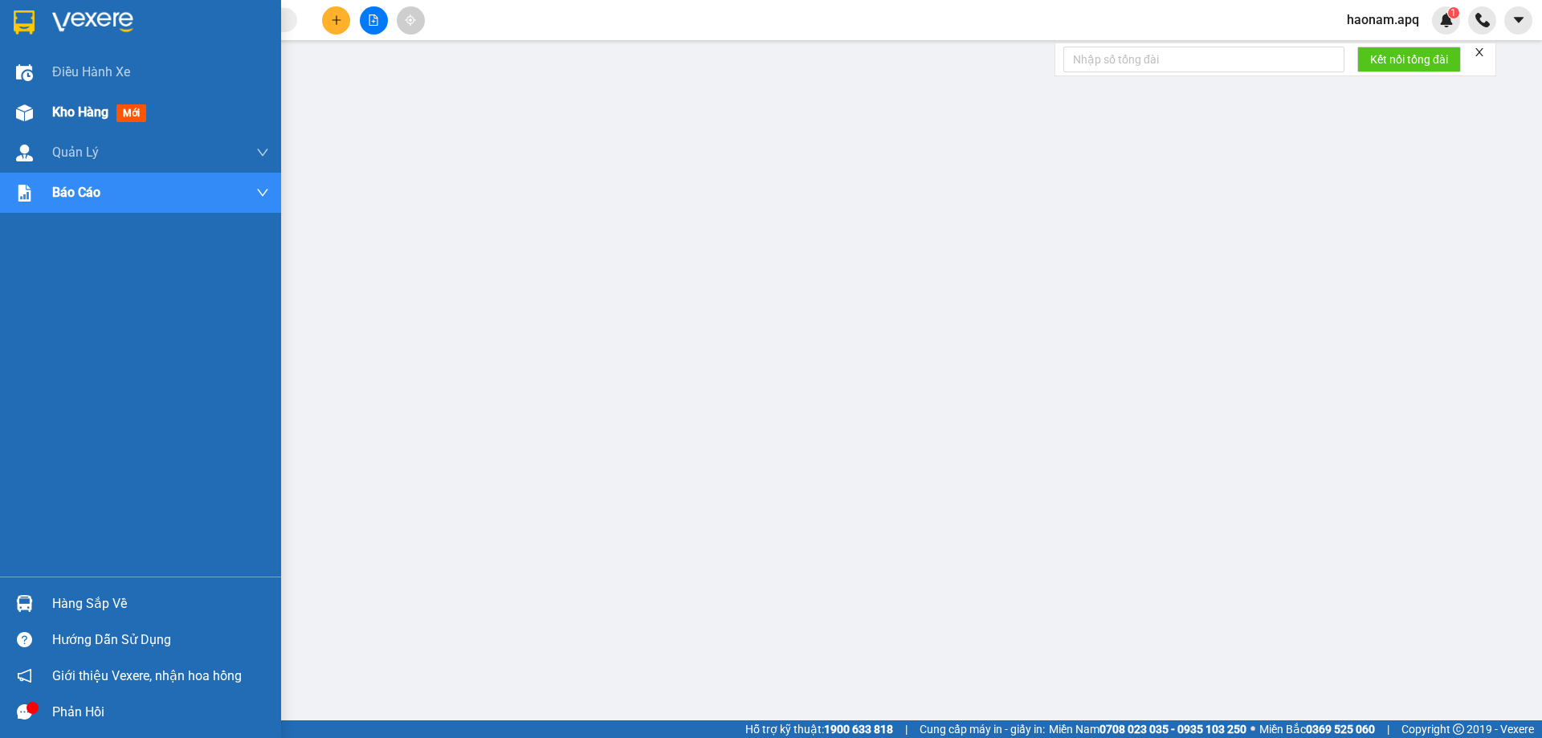
click at [91, 114] on span "Kho hàng" at bounding box center [80, 111] width 56 height 15
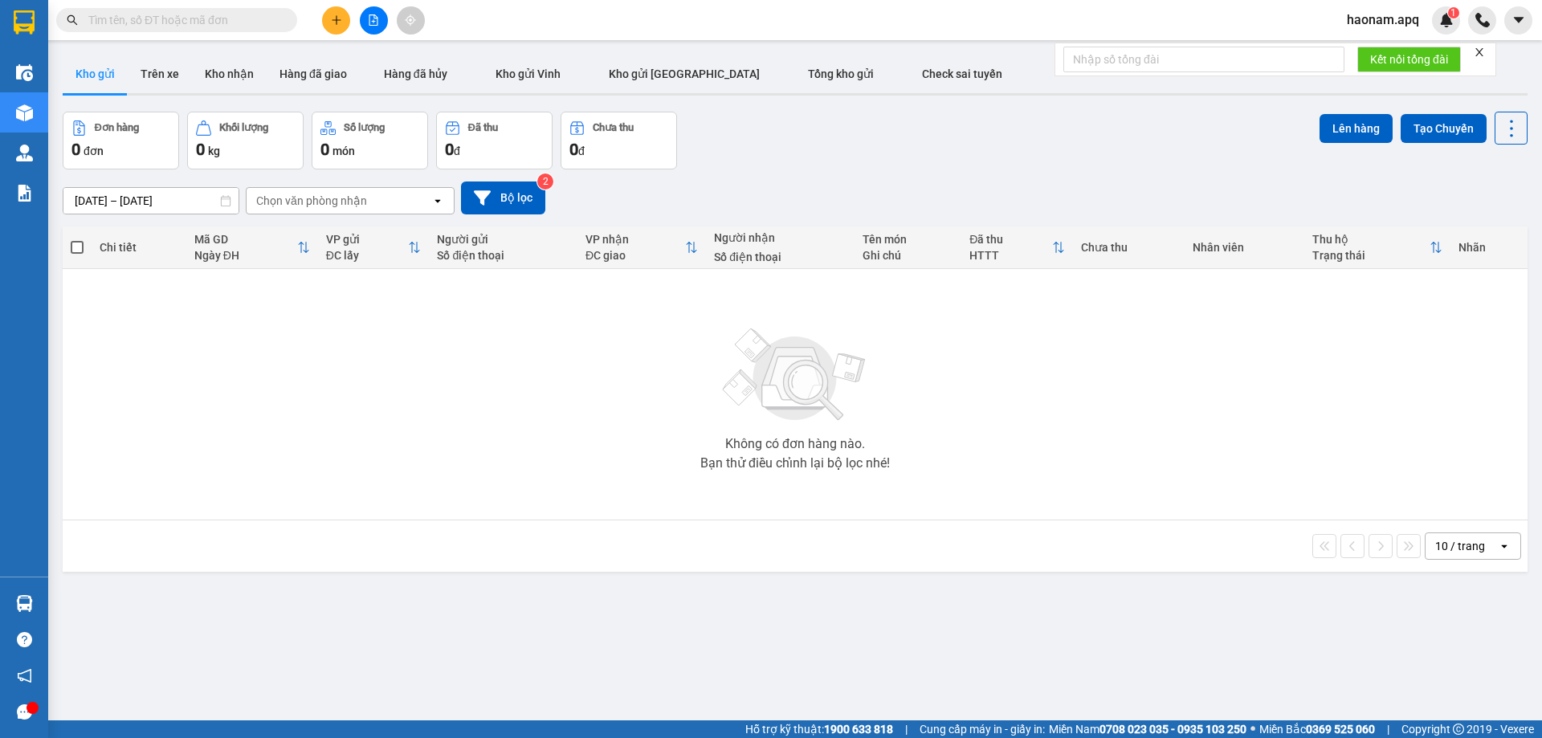
click at [1363, 10] on span "haonam.apq" at bounding box center [1383, 20] width 98 height 20
click at [1375, 46] on span "Đăng xuất" at bounding box center [1392, 50] width 67 height 18
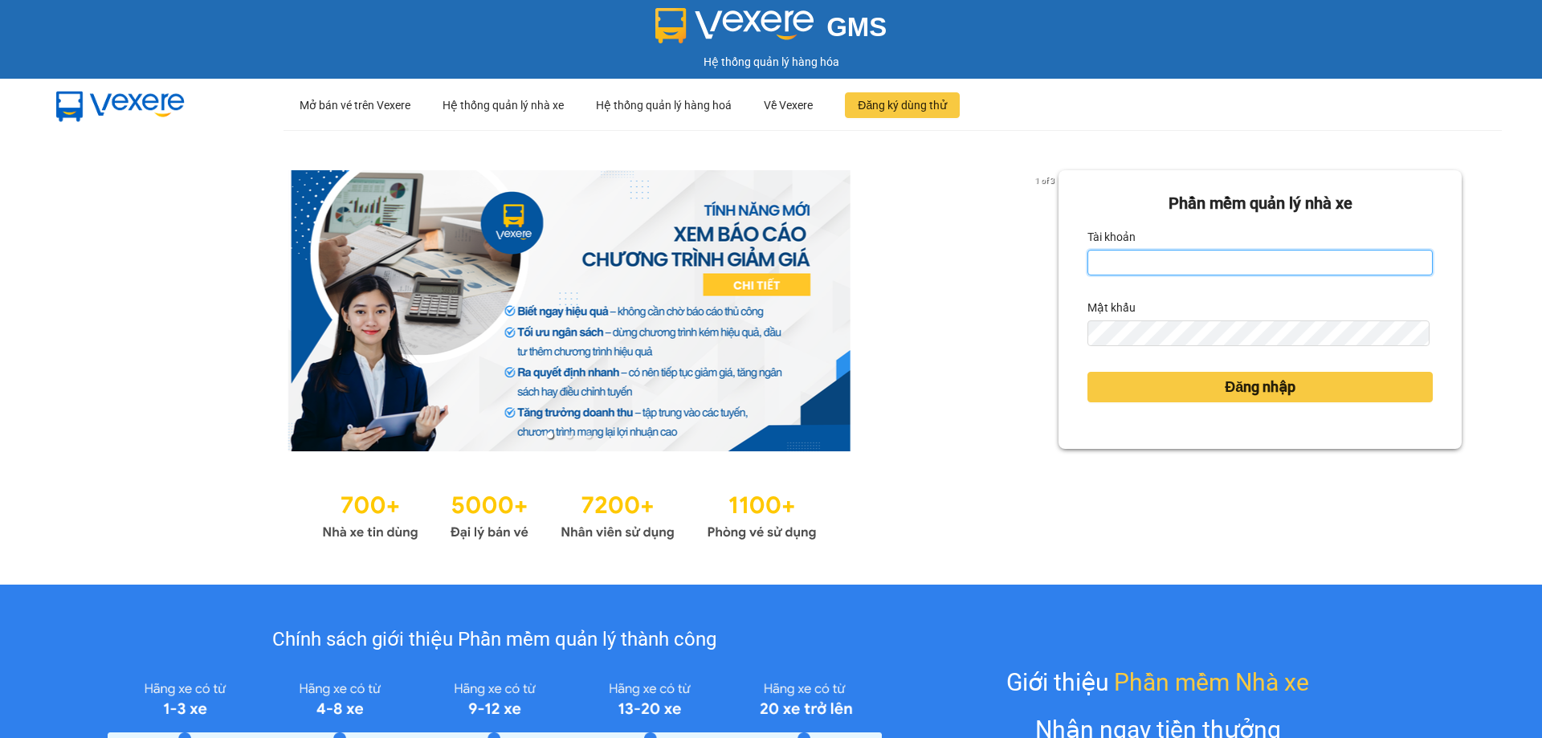
click at [1140, 267] on input "Tài khoản" at bounding box center [1259, 263] width 345 height 26
type input "tuyet.apq"
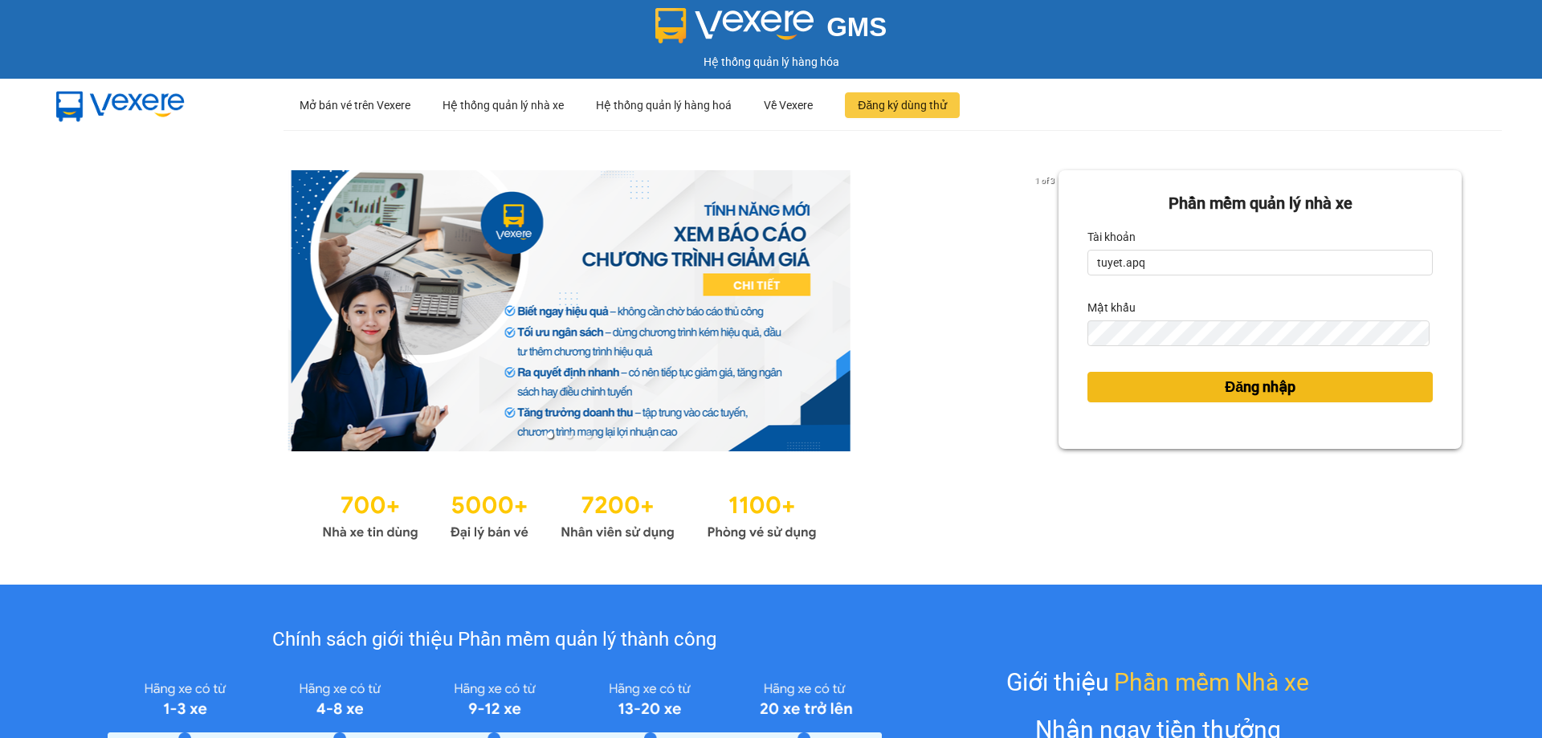
click at [1185, 387] on button "Đăng nhập" at bounding box center [1259, 387] width 345 height 31
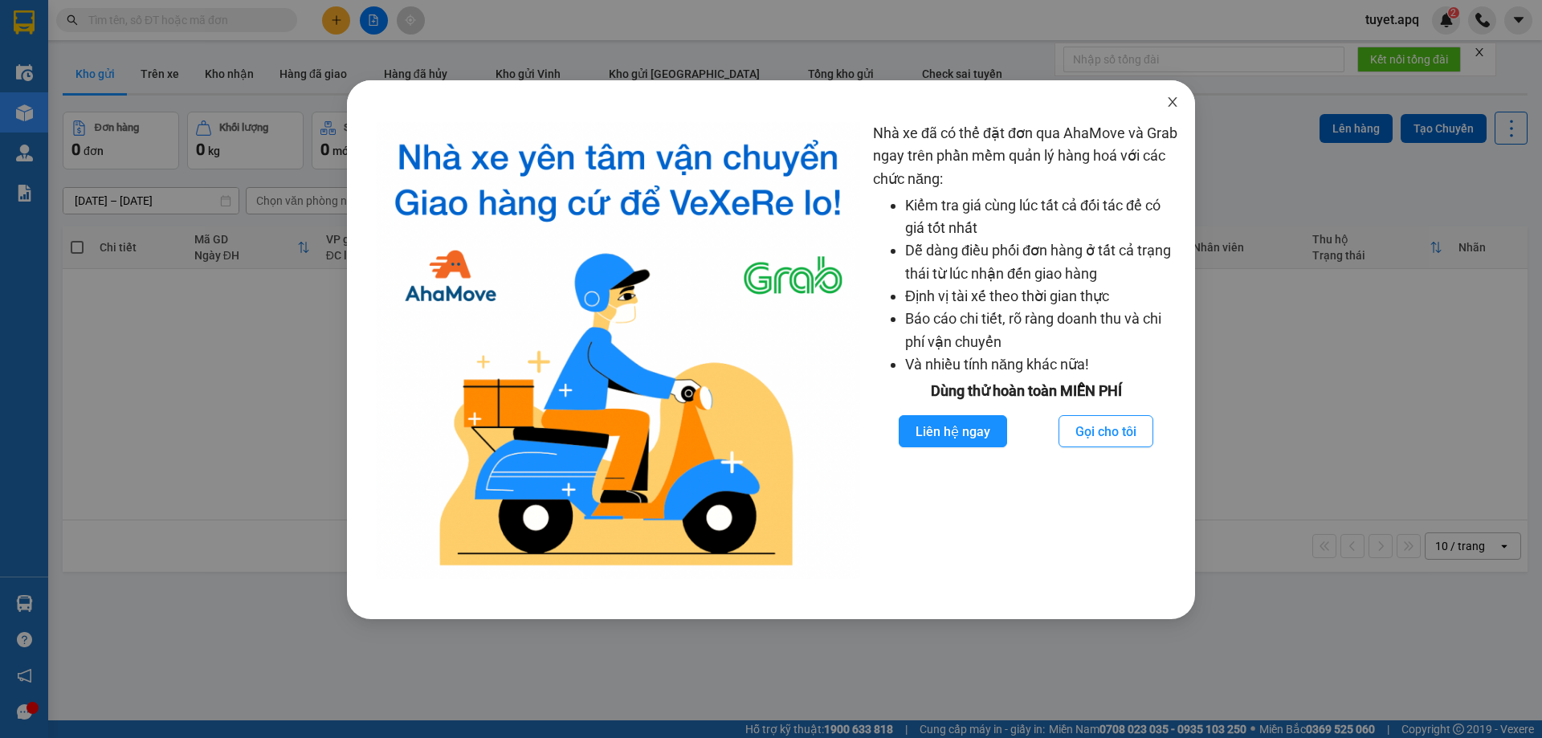
click at [1168, 103] on icon "close" at bounding box center [1172, 102] width 13 height 13
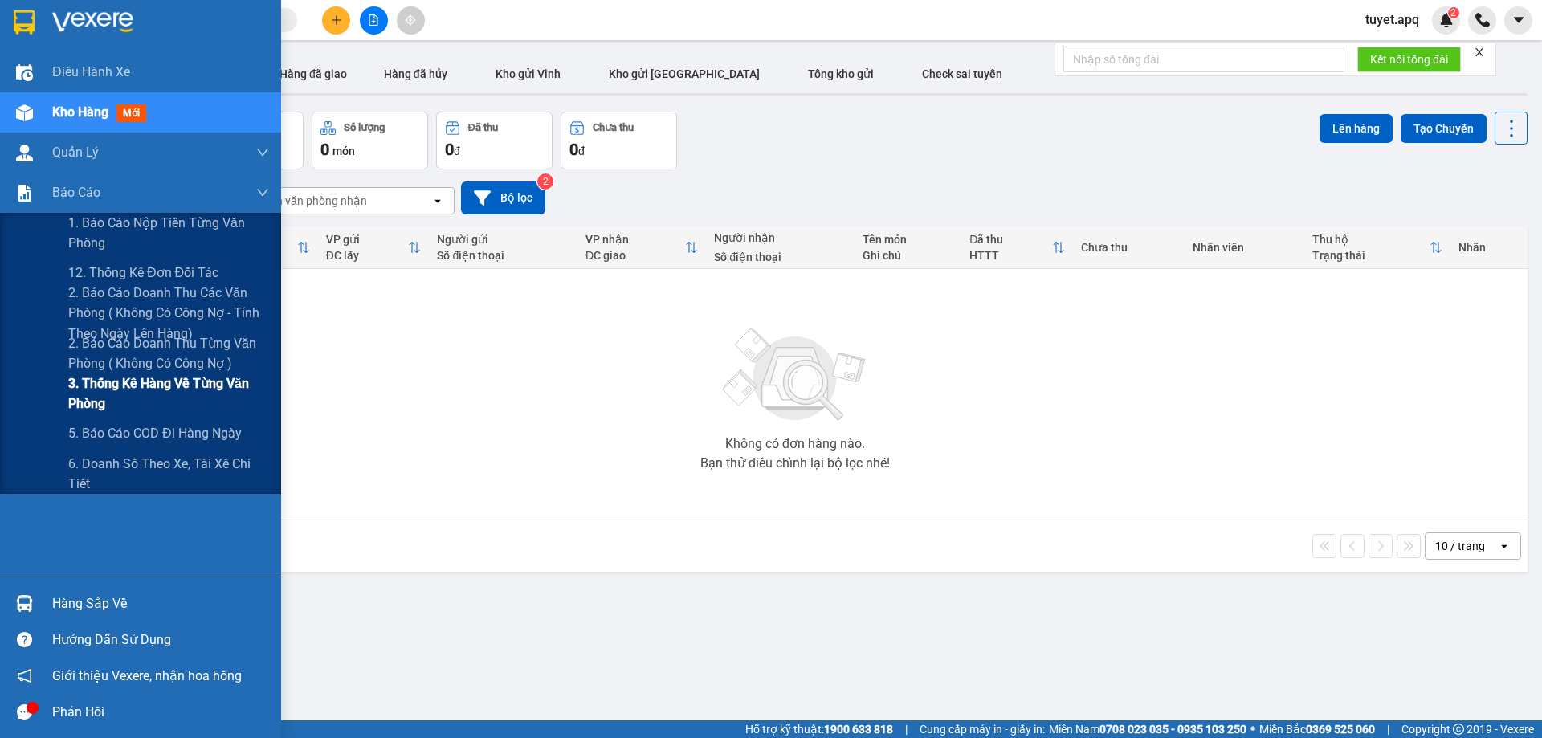
click at [128, 387] on span "3. Thống kê hàng về từng văn phòng" at bounding box center [168, 393] width 201 height 40
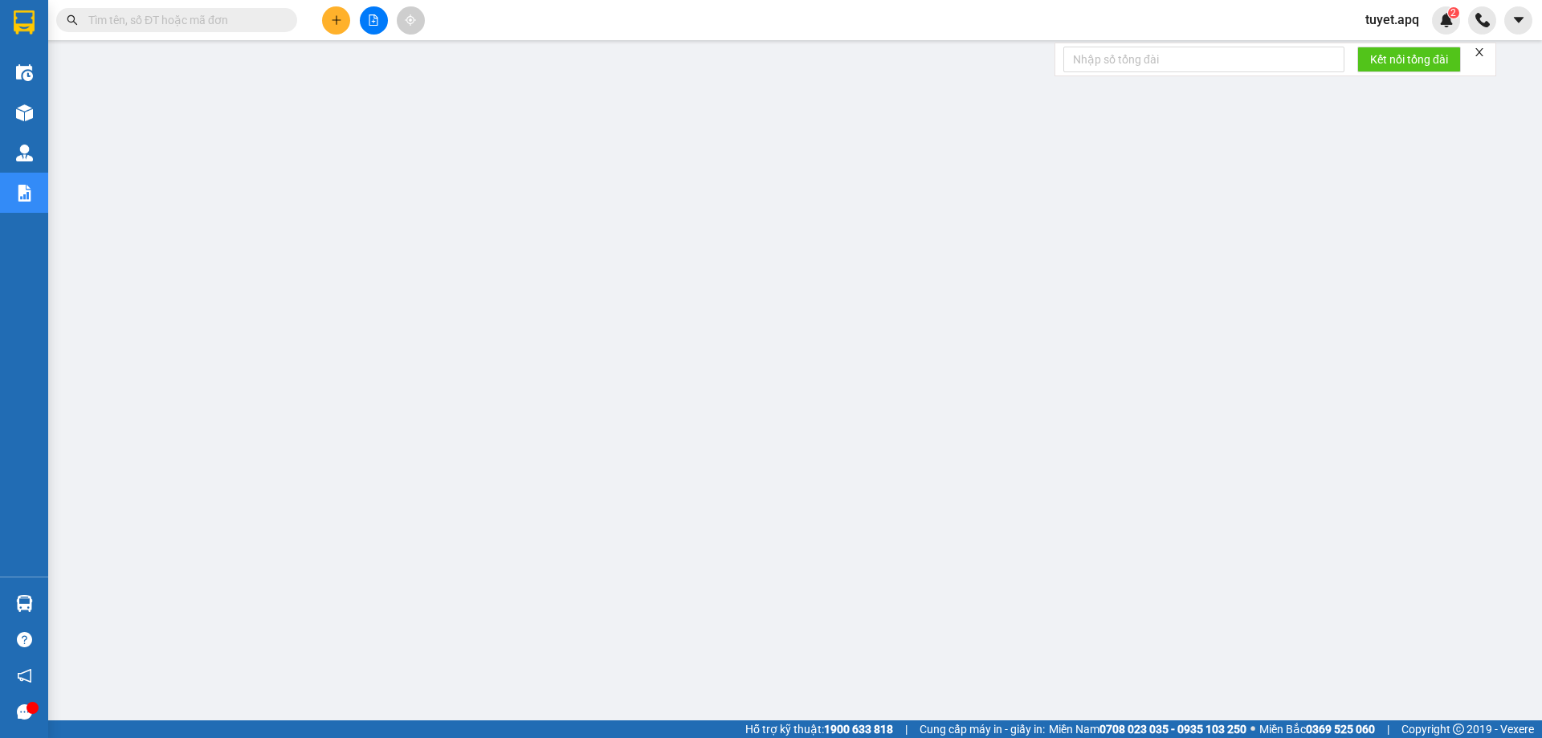
scroll to position [59, 0]
click at [222, 19] on input "text" at bounding box center [182, 20] width 189 height 18
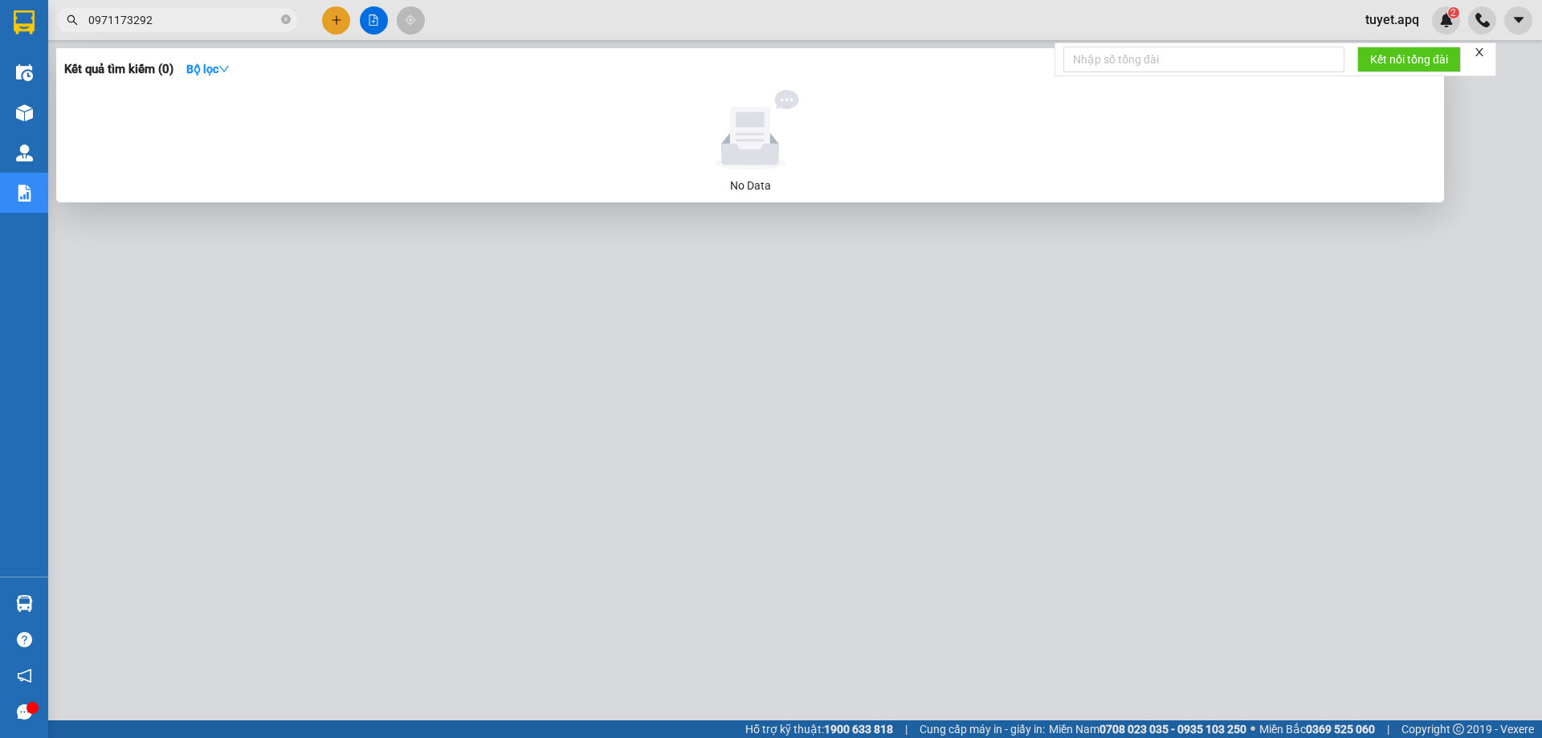
click at [206, 22] on input "0971173292" at bounding box center [182, 20] width 189 height 18
type input "0"
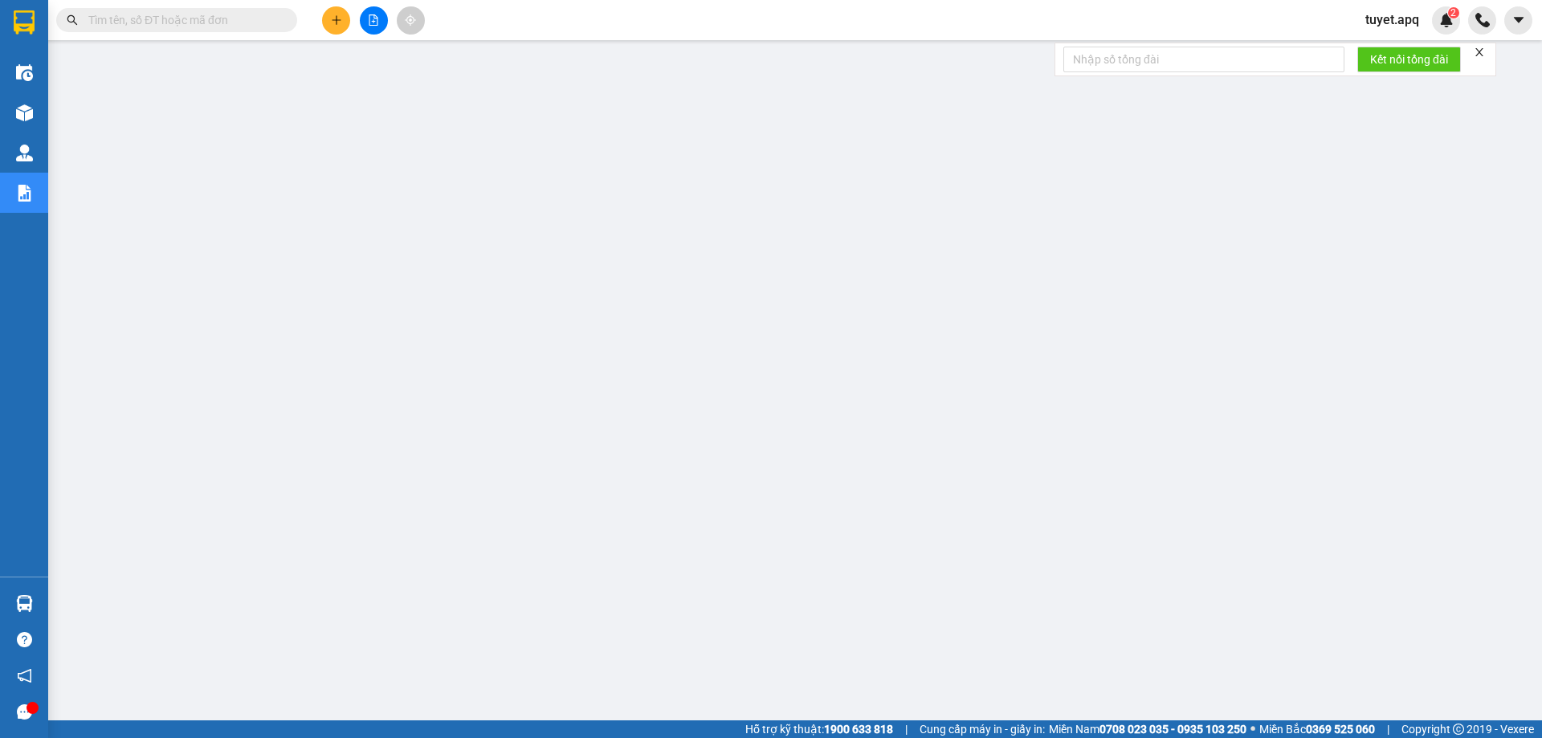
click at [185, 17] on input "text" at bounding box center [182, 20] width 189 height 18
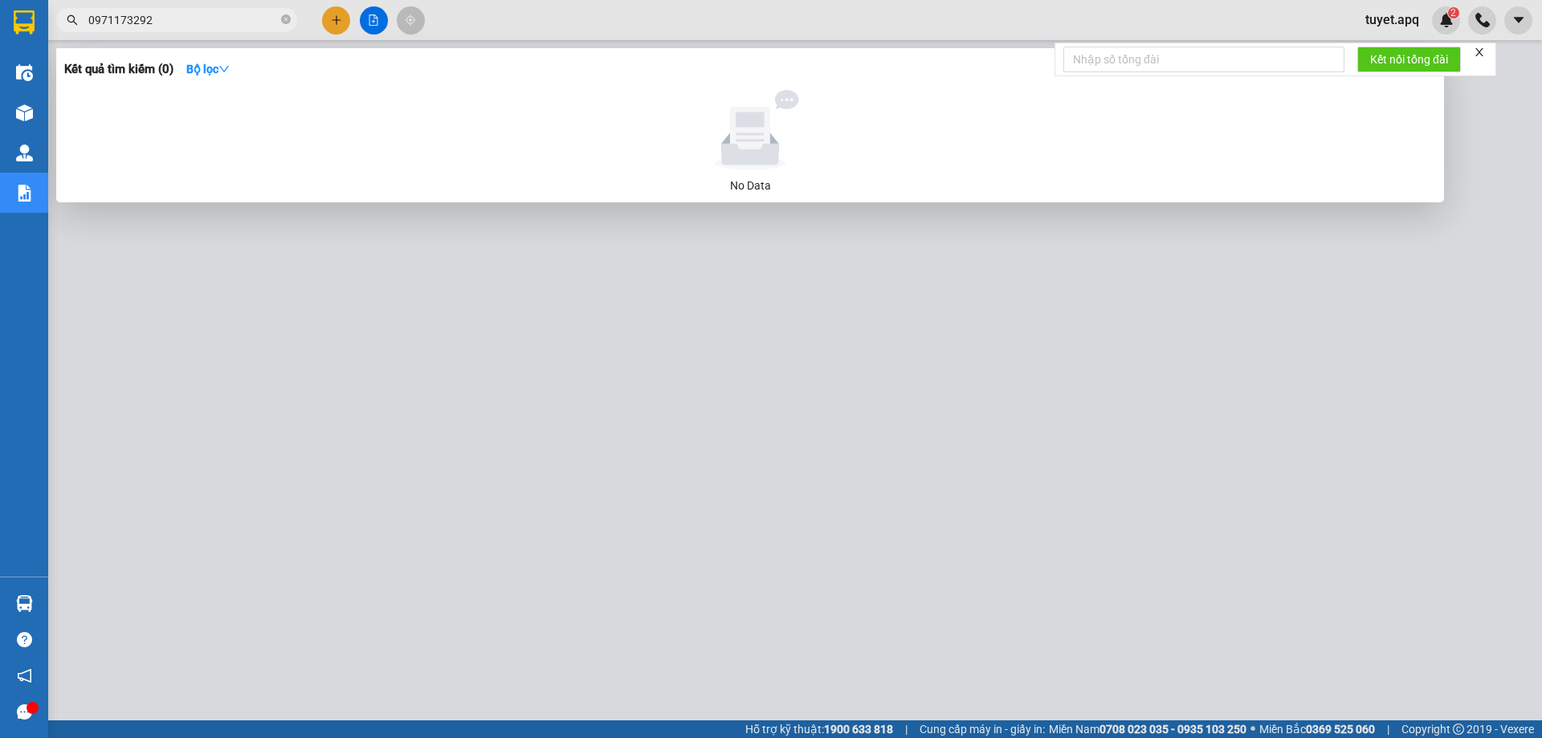
type input "0971173292"
click at [407, 462] on div at bounding box center [771, 369] width 1542 height 738
